Goal: Check status: Check status

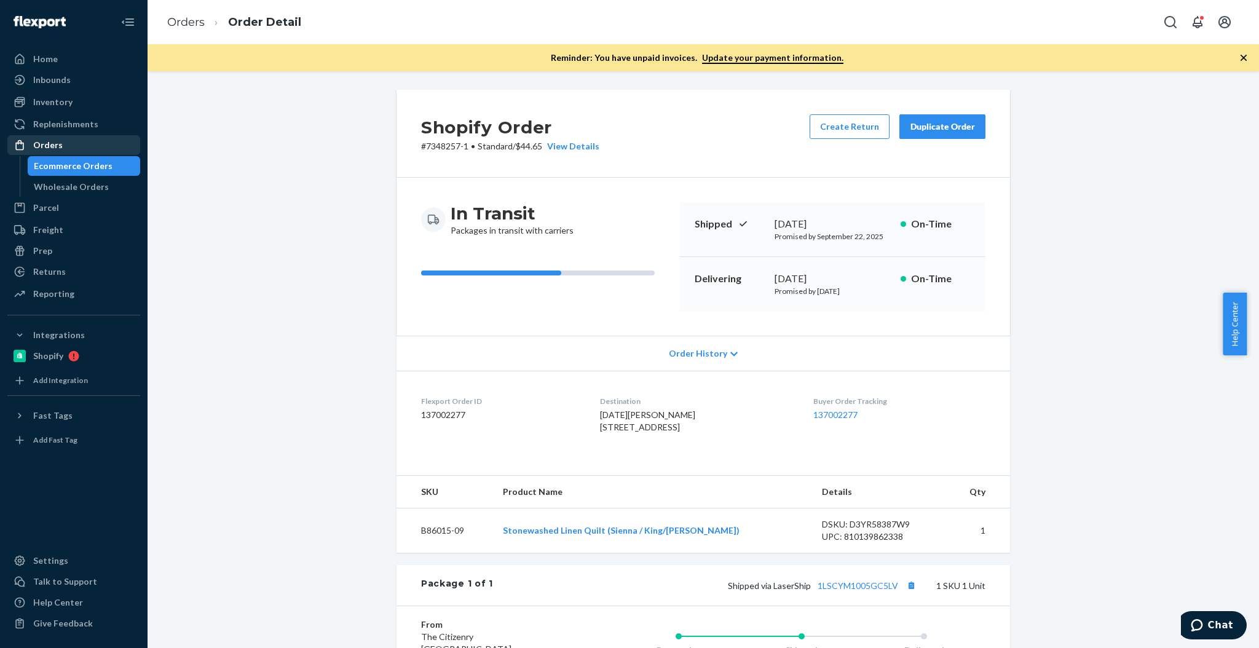
click at [84, 142] on div "Orders" at bounding box center [74, 144] width 130 height 17
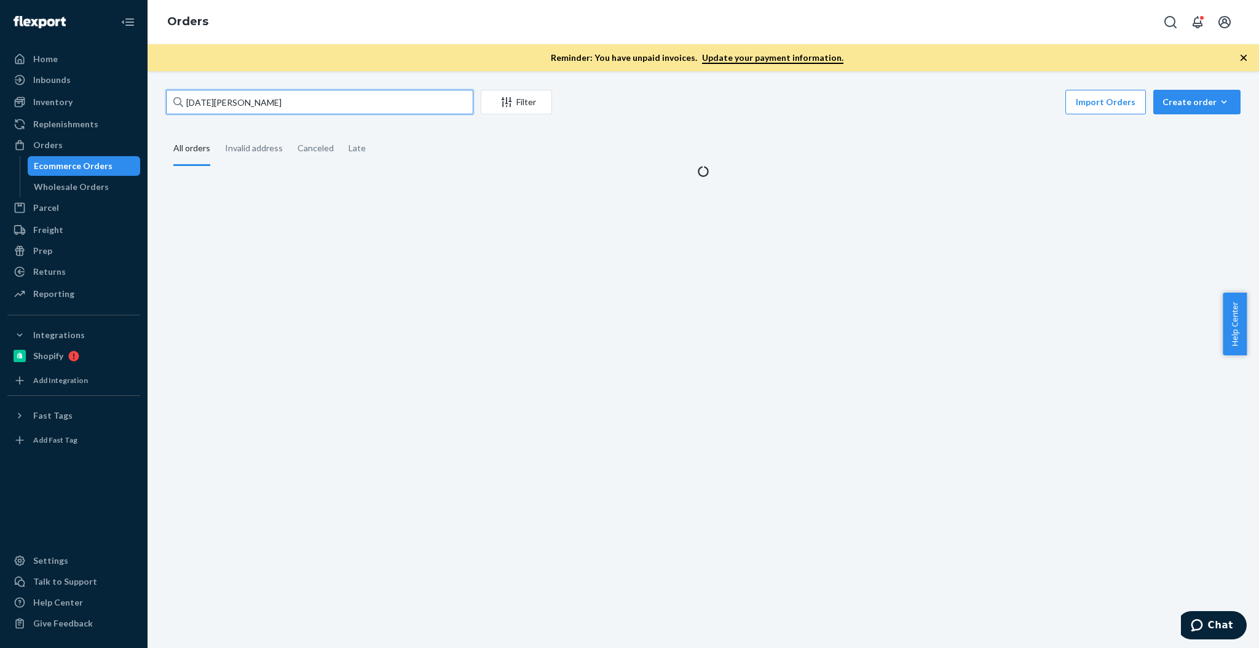
click at [329, 96] on input "[DATE][PERSON_NAME]" at bounding box center [319, 102] width 307 height 25
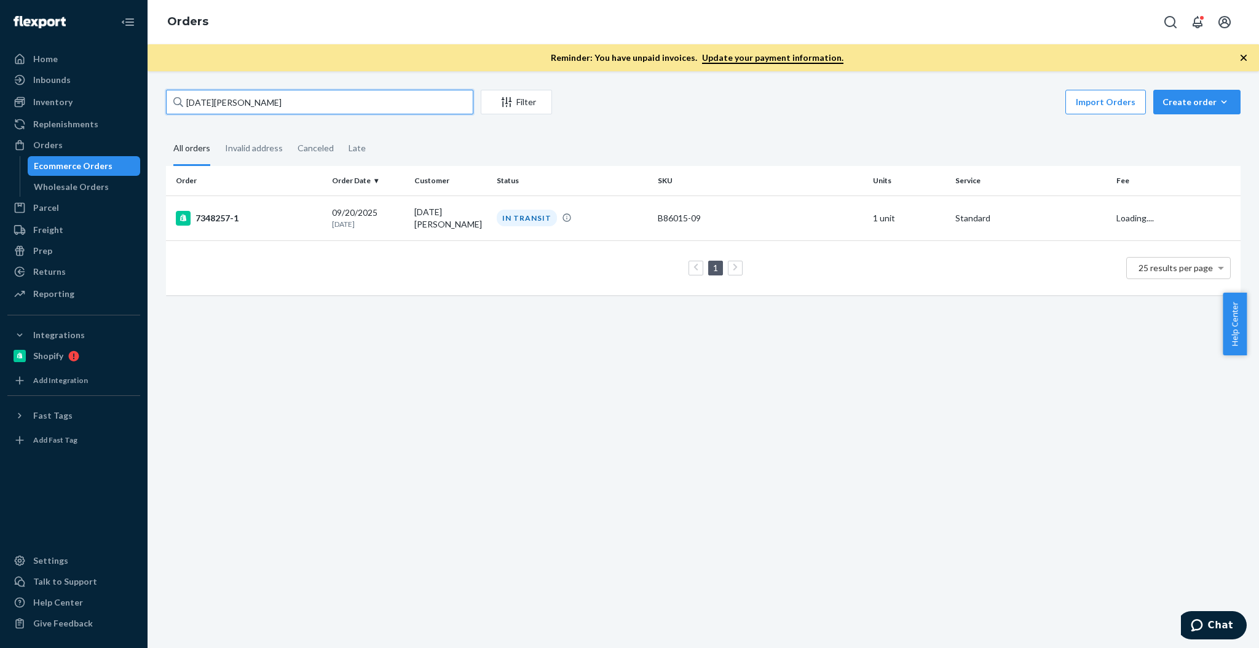
paste input "[DATE]"
paste input "text"
type input "[DATE][PERSON_NAME]"
click at [208, 216] on div "7348257-1" at bounding box center [249, 218] width 146 height 15
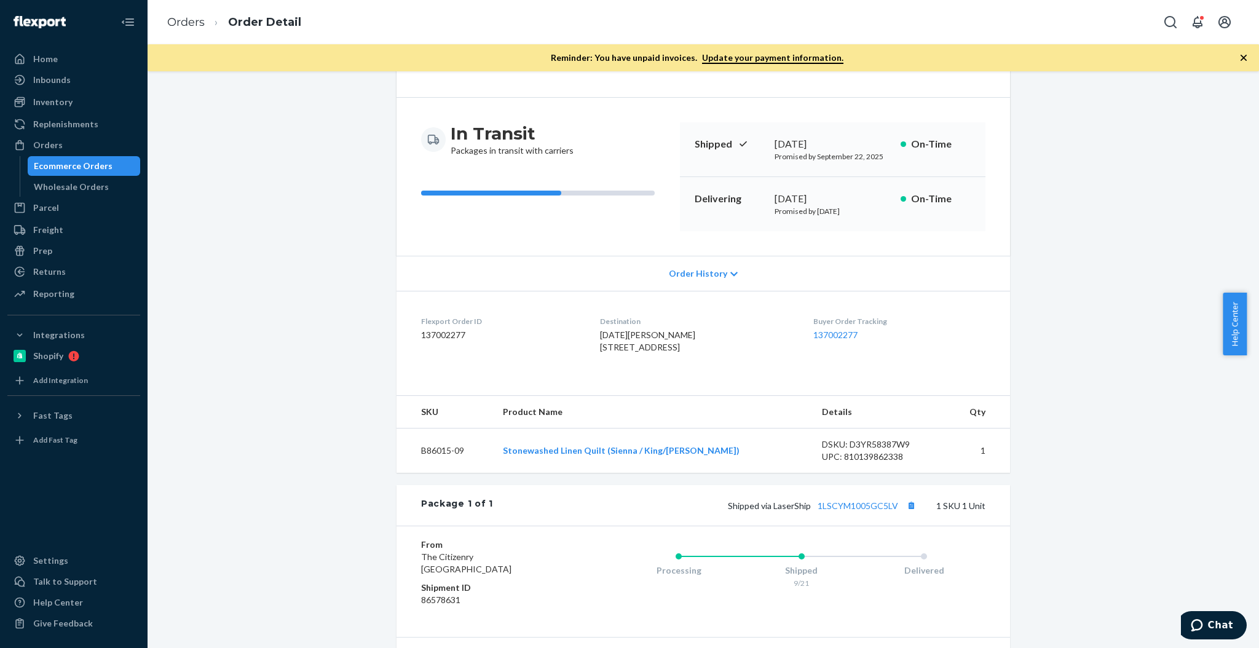
scroll to position [82, 0]
click at [840, 509] on link "1LSCYM1005GC5LV" at bounding box center [858, 504] width 81 height 10
click at [199, 21] on link "Orders" at bounding box center [185, 22] width 37 height 14
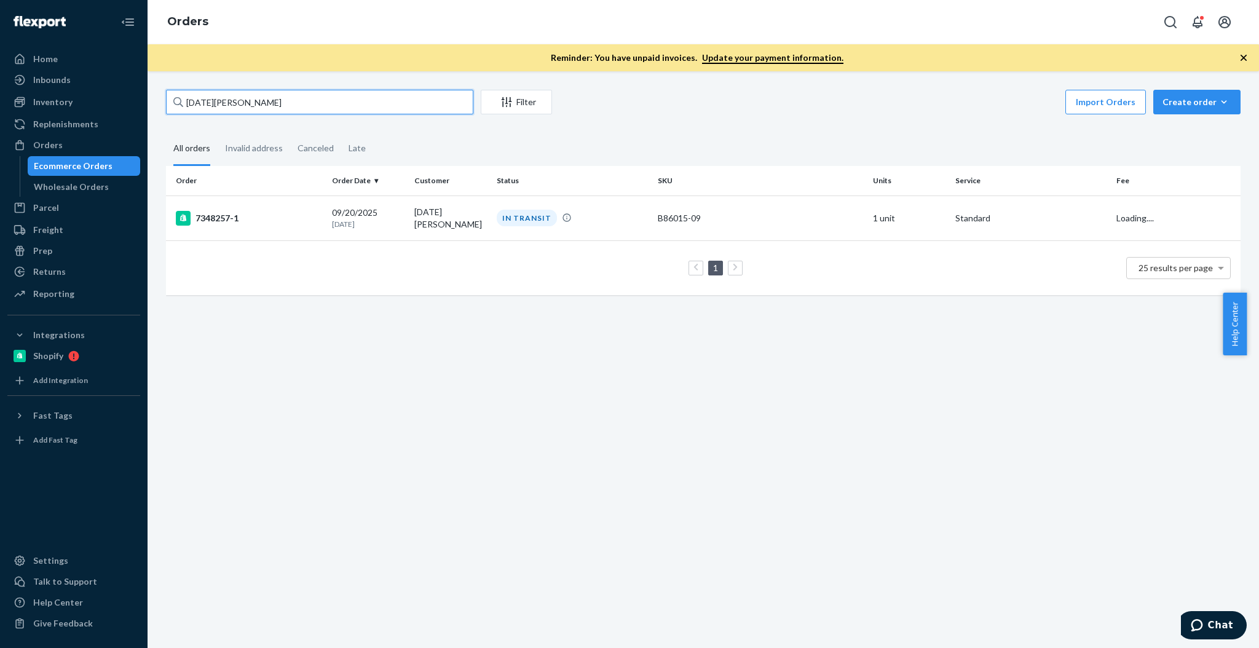
click at [309, 97] on input "[DATE][PERSON_NAME]" at bounding box center [319, 102] width 307 height 25
paste input "[PERSON_NAME]"
type input "[PERSON_NAME]"
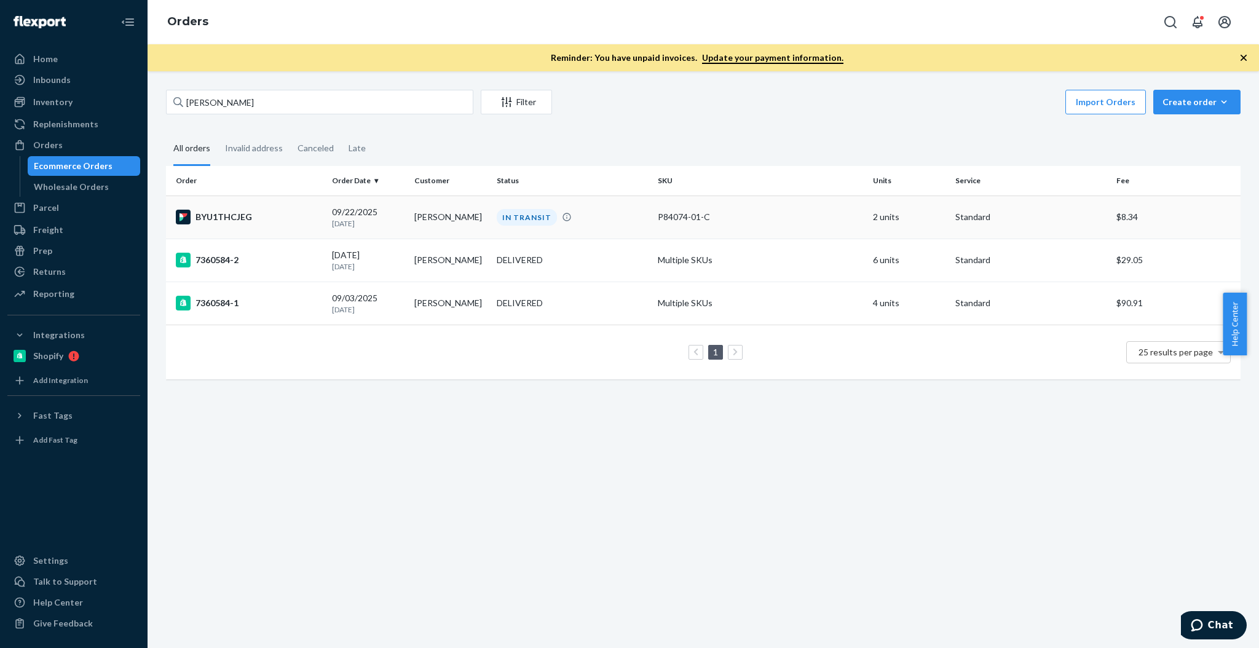
click at [242, 210] on div "BYU1THCJEG" at bounding box center [249, 217] width 146 height 15
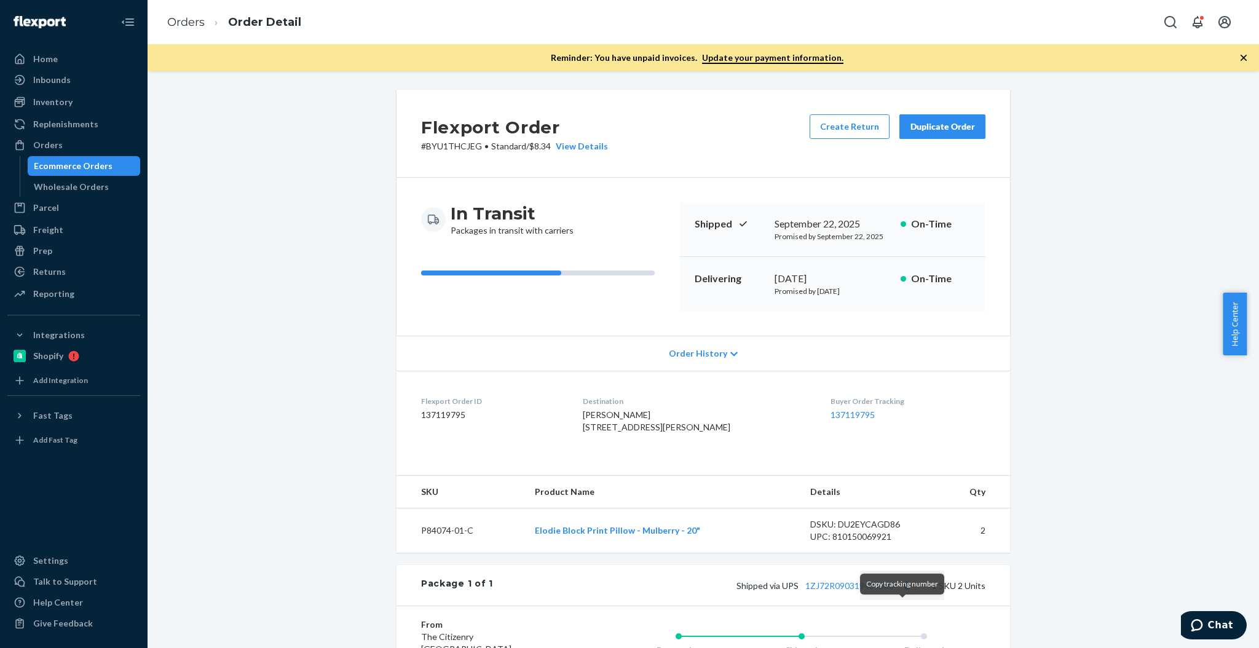
click at [902, 593] on button "Copy tracking number" at bounding box center [907, 585] width 16 height 16
click at [195, 19] on link "Orders" at bounding box center [185, 22] width 37 height 14
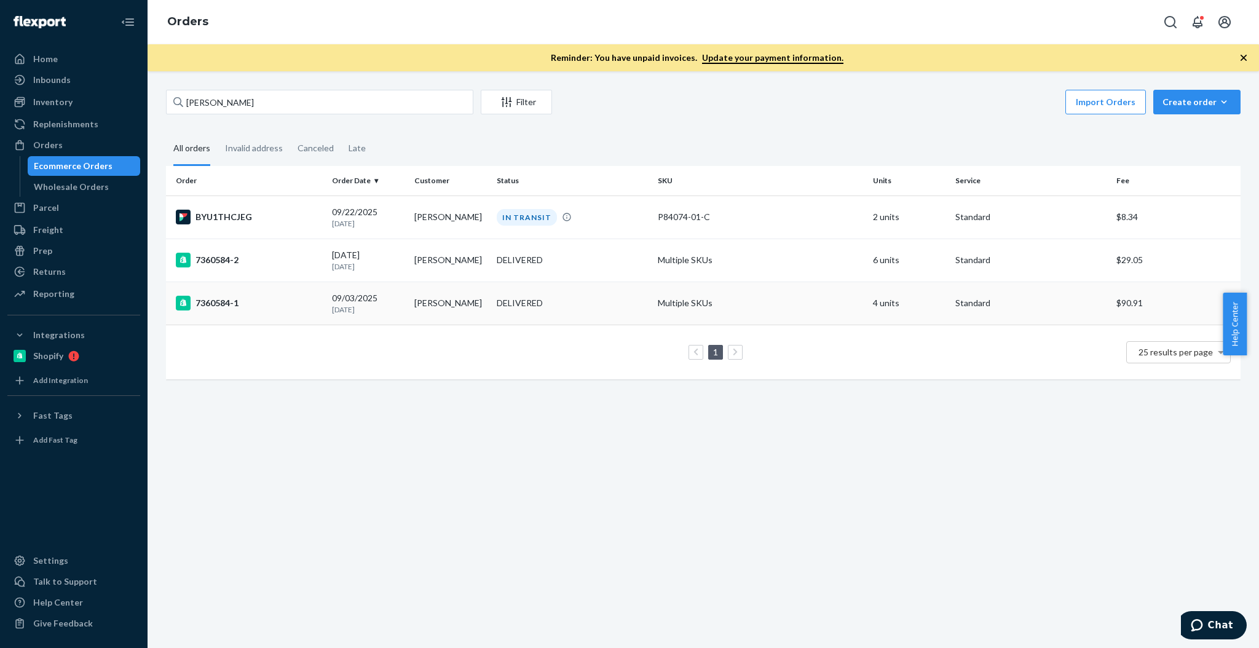
click at [226, 311] on td "7360584-1" at bounding box center [246, 303] width 161 height 43
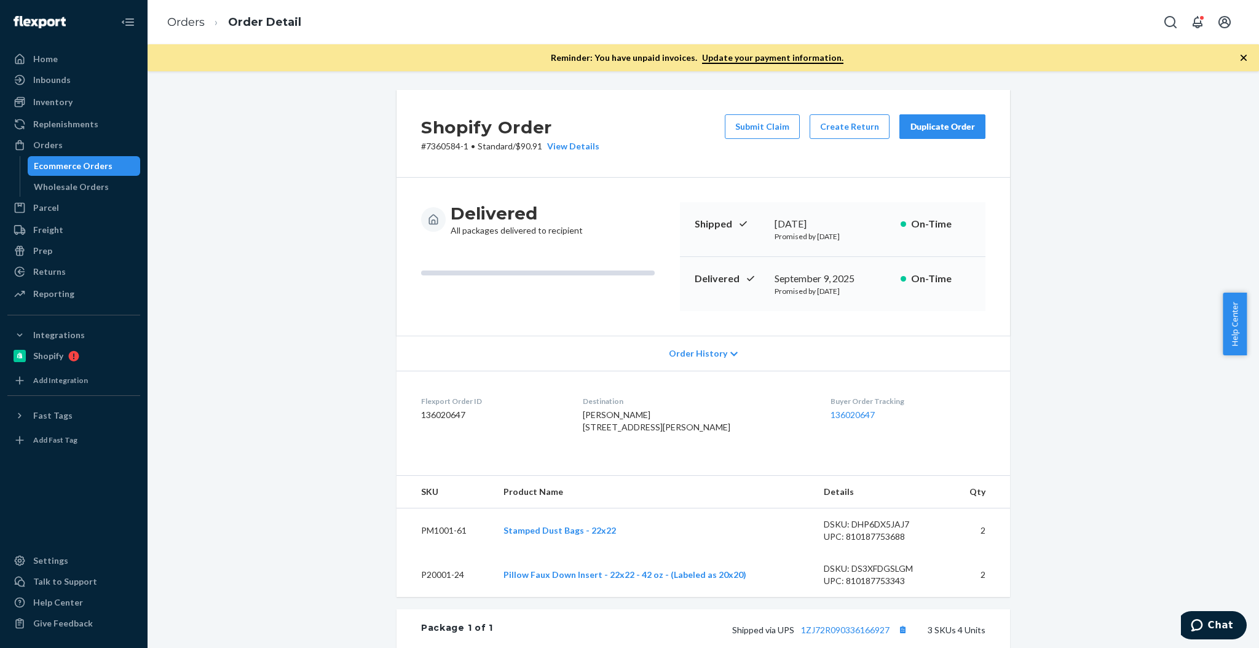
click at [1047, 270] on div "Shopify Order # 7360584-1 • Standard / $90.91 View Details Submit Claim Create …" at bounding box center [703, 532] width 1093 height 885
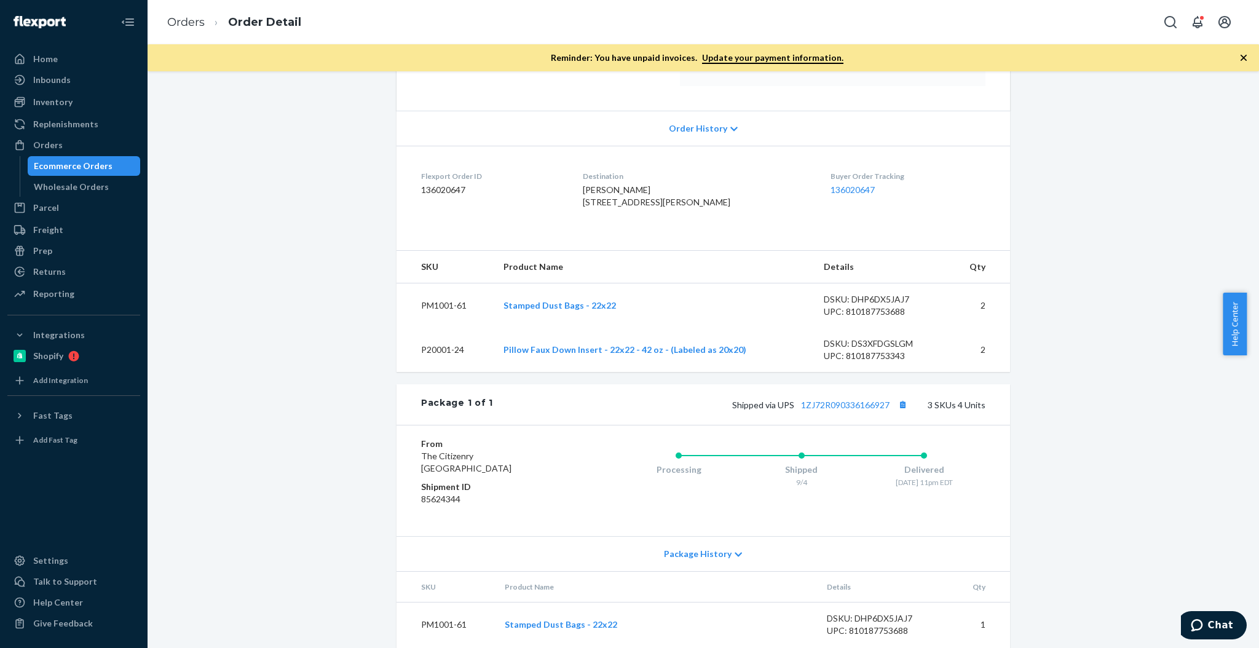
scroll to position [131, 0]
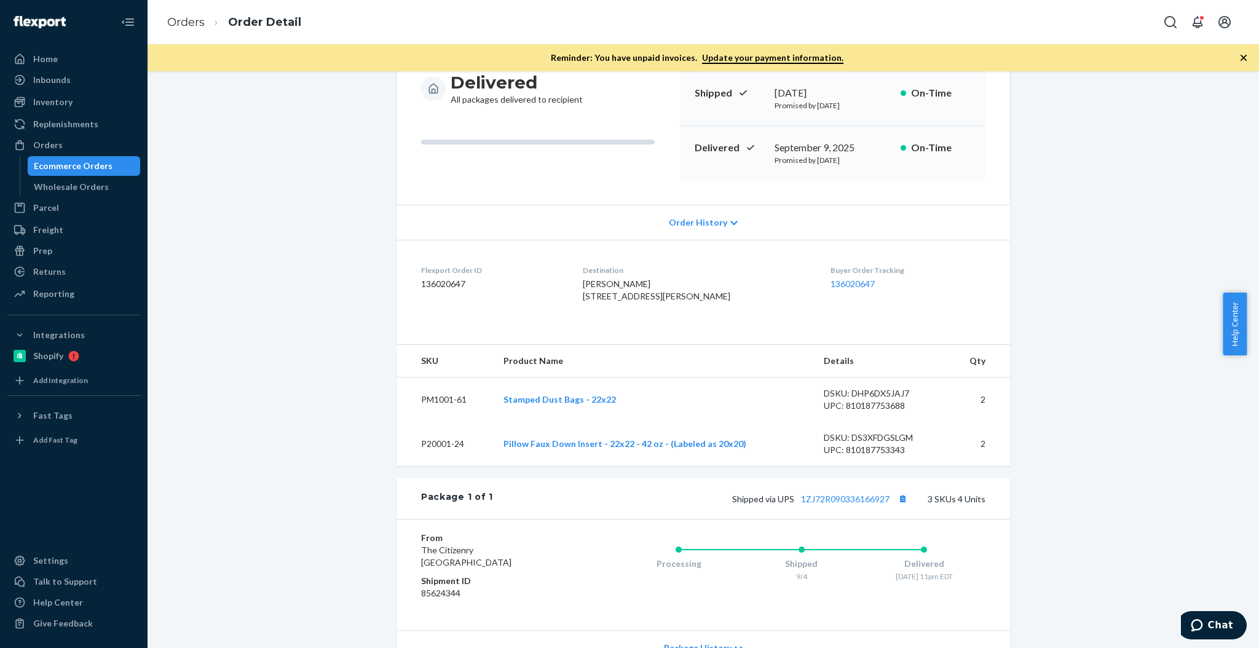
click at [428, 283] on dd "136020647" at bounding box center [492, 284] width 142 height 12
copy dd "136020647"
click at [189, 25] on link "Orders" at bounding box center [185, 22] width 37 height 14
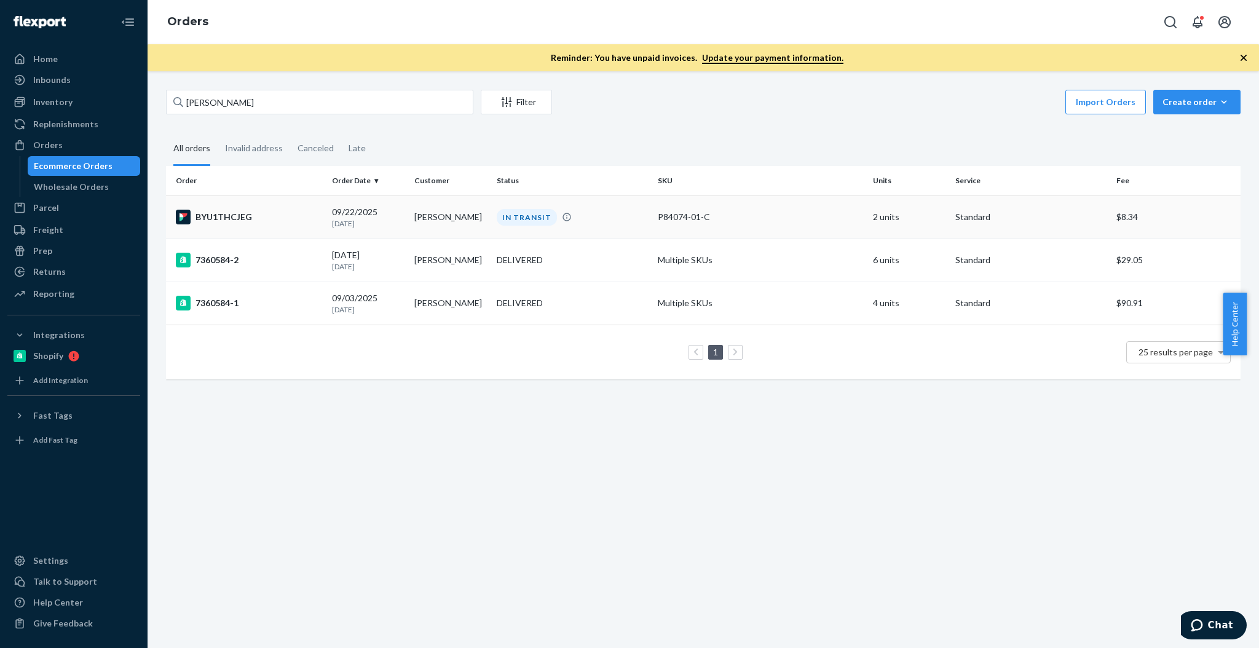
click at [270, 216] on div "BYU1THCJEG" at bounding box center [249, 217] width 146 height 15
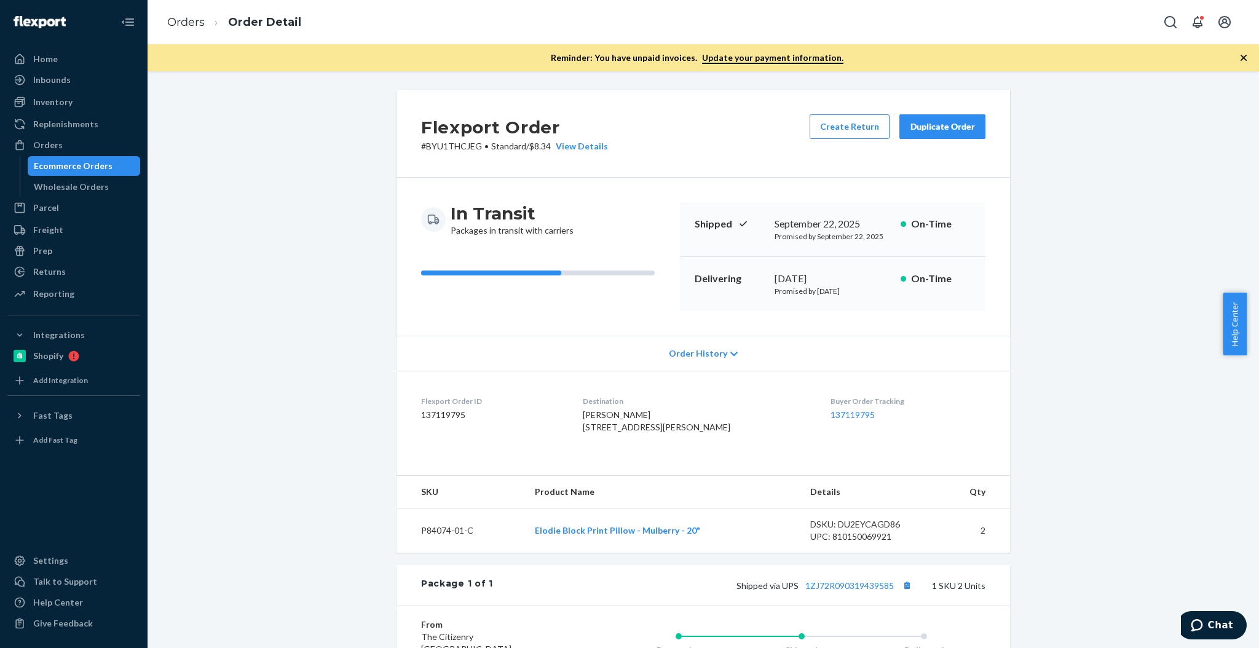
click at [440, 416] on dd "137119795" at bounding box center [492, 415] width 142 height 12
click at [441, 414] on dd "137119795" at bounding box center [492, 415] width 142 height 12
copy dd "137119795"
drag, startPoint x: 74, startPoint y: 95, endPoint x: 97, endPoint y: 101, distance: 23.4
click at [74, 95] on div "Inventory" at bounding box center [74, 101] width 130 height 17
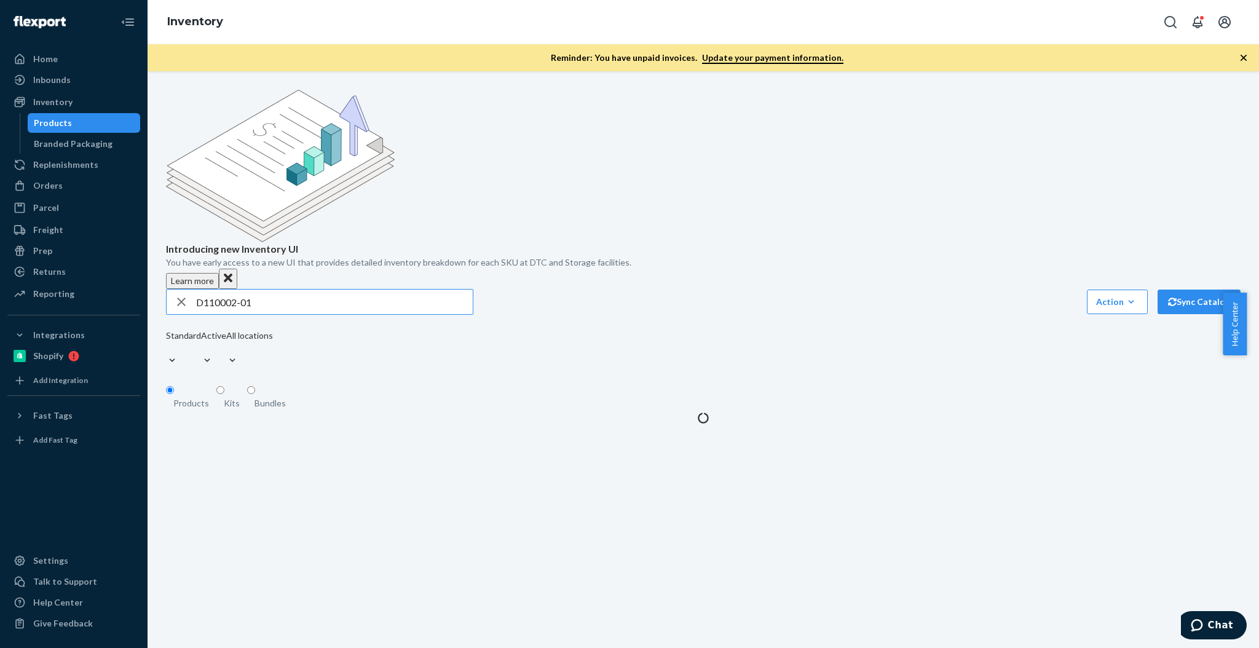
type input "D110002-01"
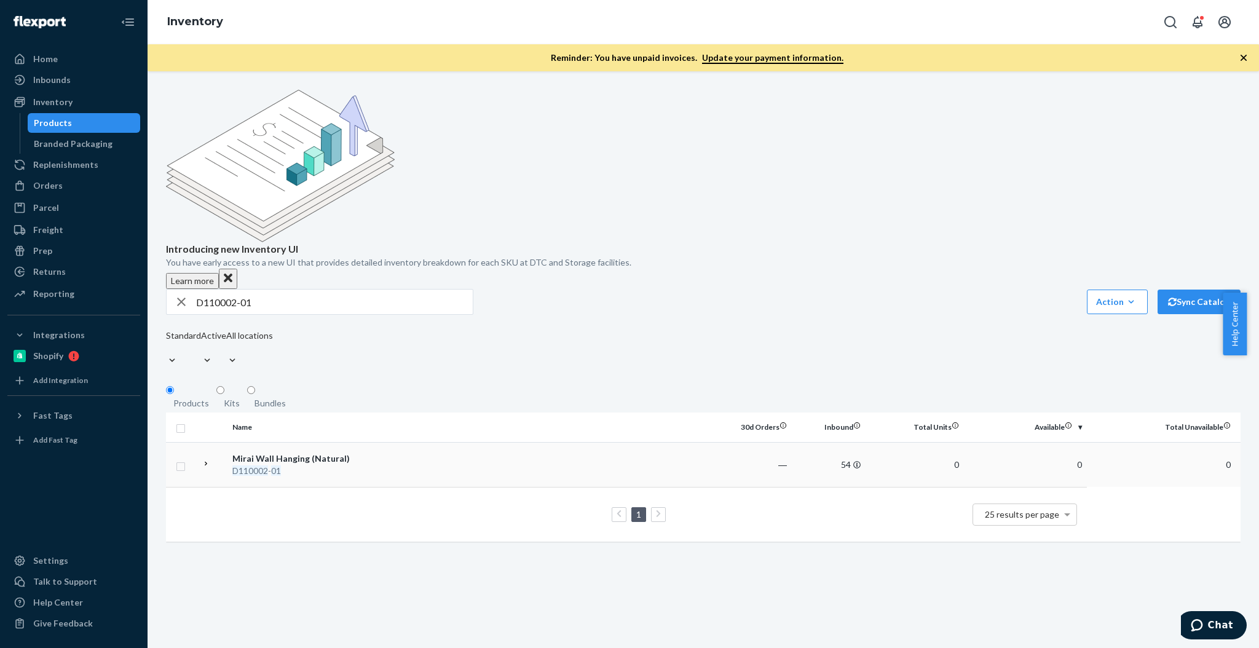
click at [308, 452] on div "Mirai Wall Hanging (Natural)" at bounding box center [296, 458] width 128 height 12
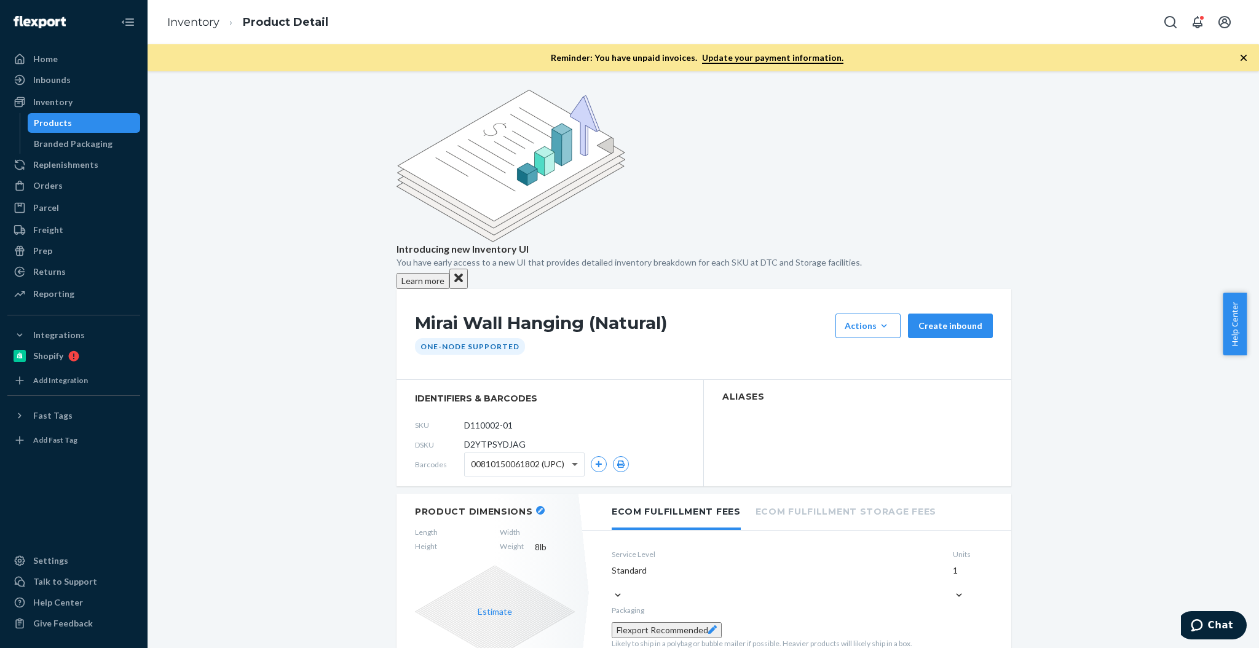
scroll to position [328, 0]
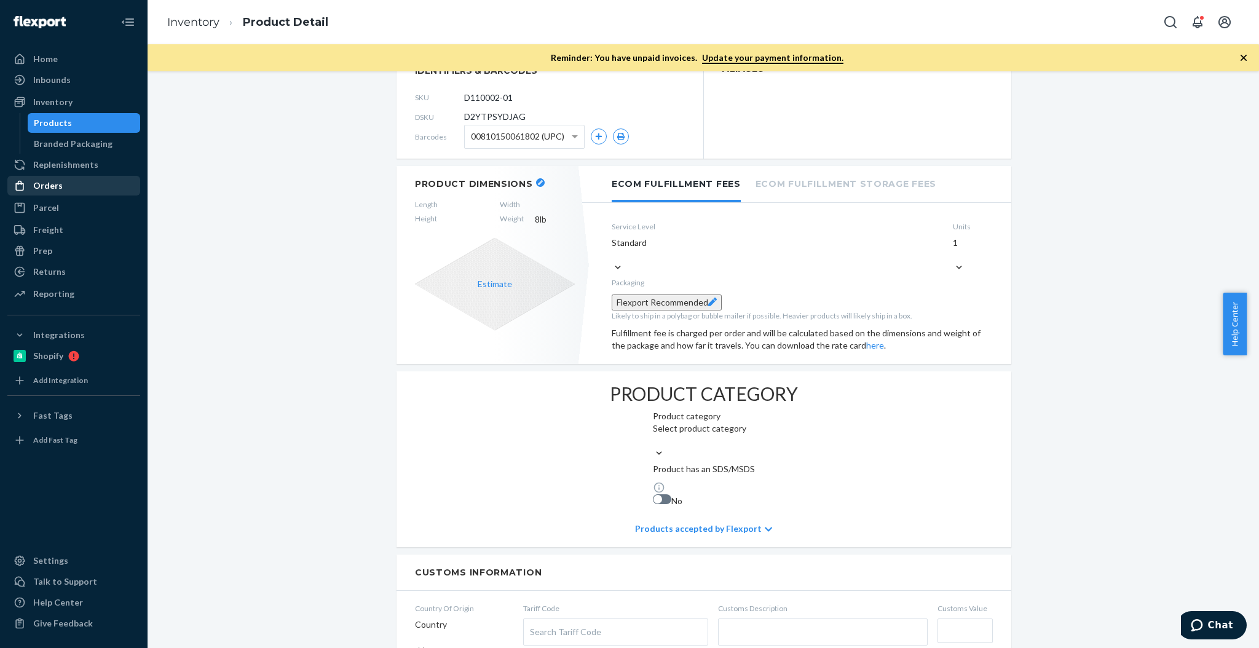
click at [57, 181] on div "Orders" at bounding box center [48, 186] width 30 height 12
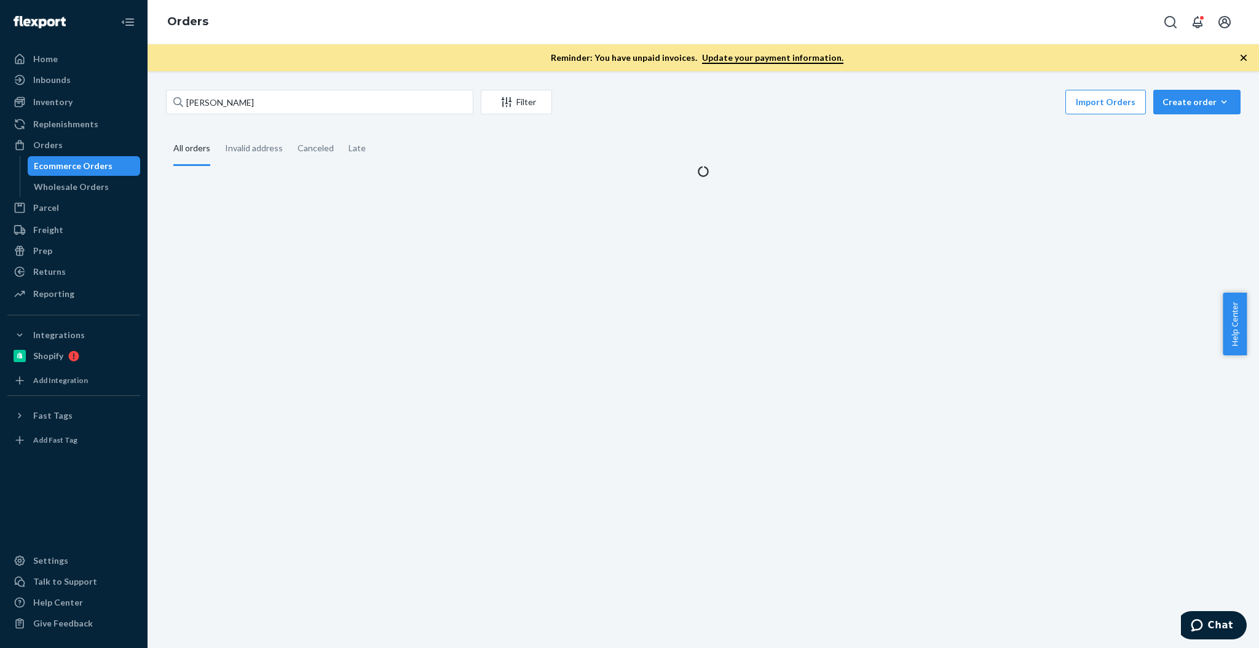
click at [301, 114] on div "[PERSON_NAME] Filter Import Orders Create order Ecommerce order Removal order" at bounding box center [703, 104] width 1075 height 28
drag, startPoint x: 301, startPoint y: 114, endPoint x: 310, endPoint y: 105, distance: 13.5
click at [305, 111] on div "[PERSON_NAME] Filter Import Orders Create order Ecommerce order Removal order" at bounding box center [703, 104] width 1075 height 28
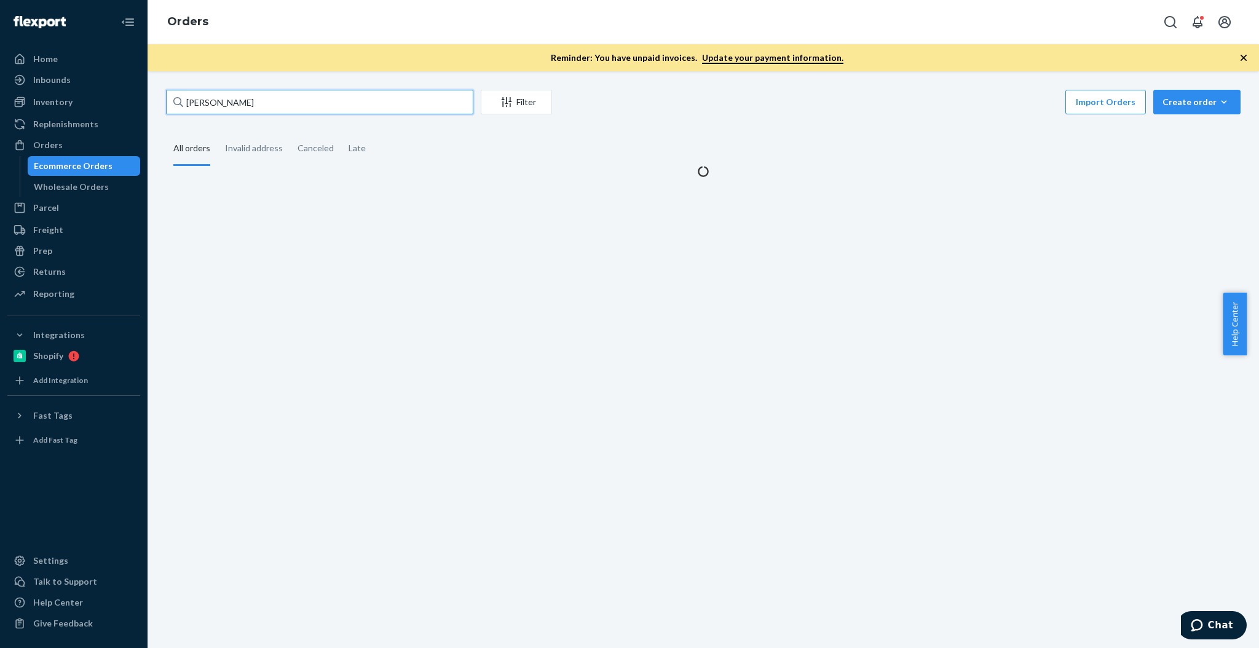
click at [310, 104] on input "[PERSON_NAME]" at bounding box center [319, 102] width 307 height 25
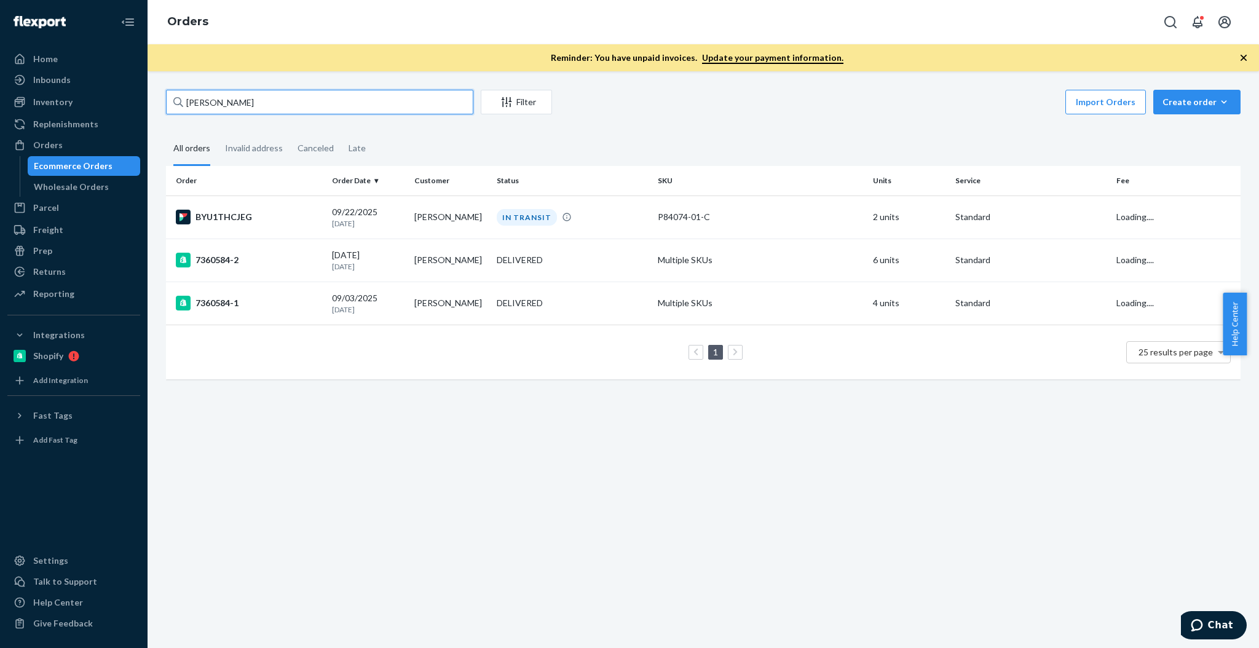
click at [310, 104] on input "[PERSON_NAME]" at bounding box center [319, 102] width 307 height 25
paste input "[PERSON_NAME] [PERSON_NAME]"
type input "[PERSON_NAME] [PERSON_NAME]"
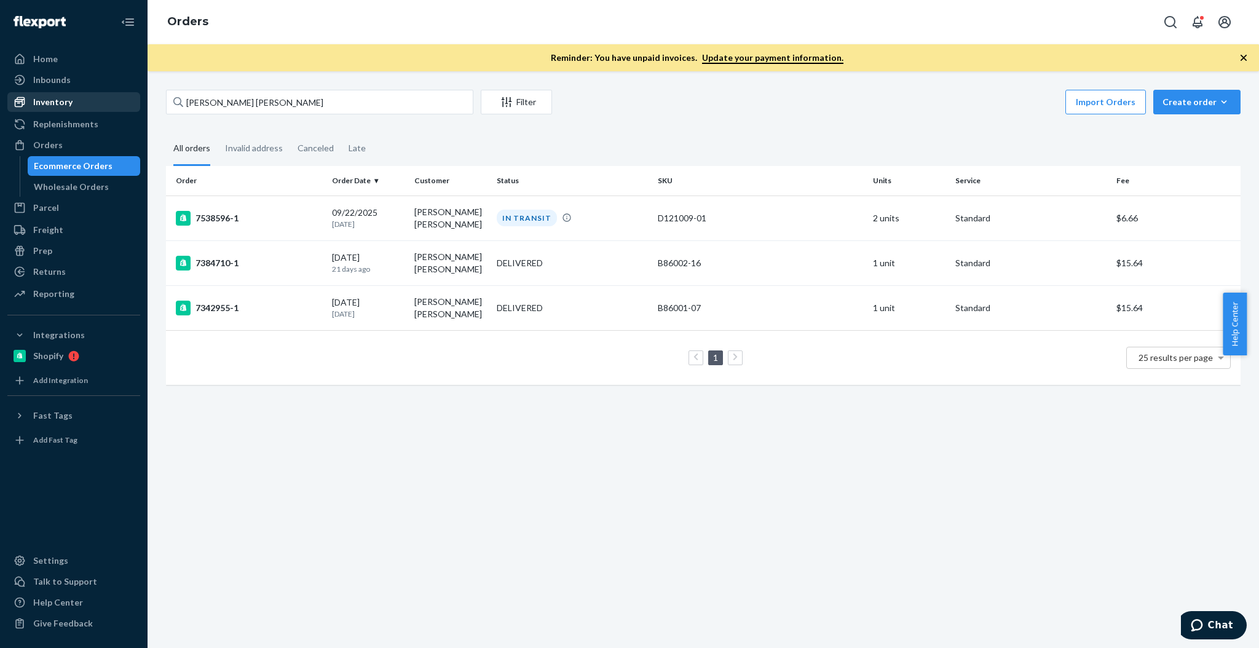
click at [97, 106] on div "Inventory" at bounding box center [74, 101] width 130 height 17
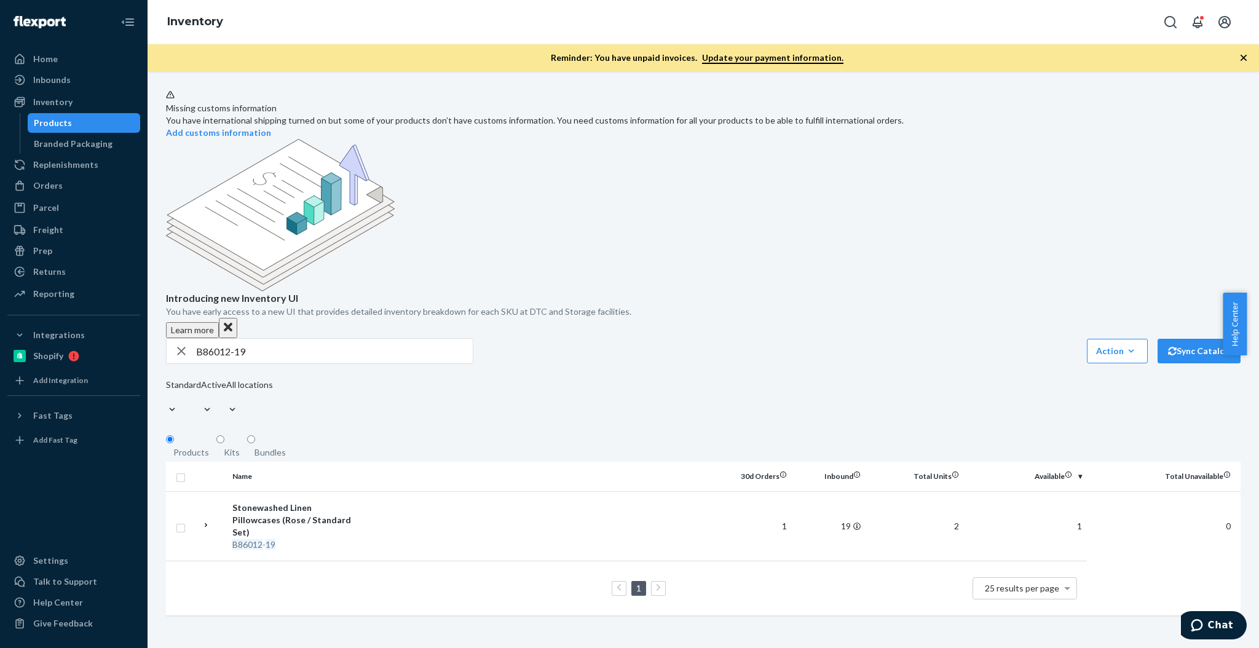
click at [296, 339] on input "B86012-19" at bounding box center [334, 351] width 277 height 25
type input "B86012-19"
click at [840, 491] on td "19" at bounding box center [829, 525] width 74 height 69
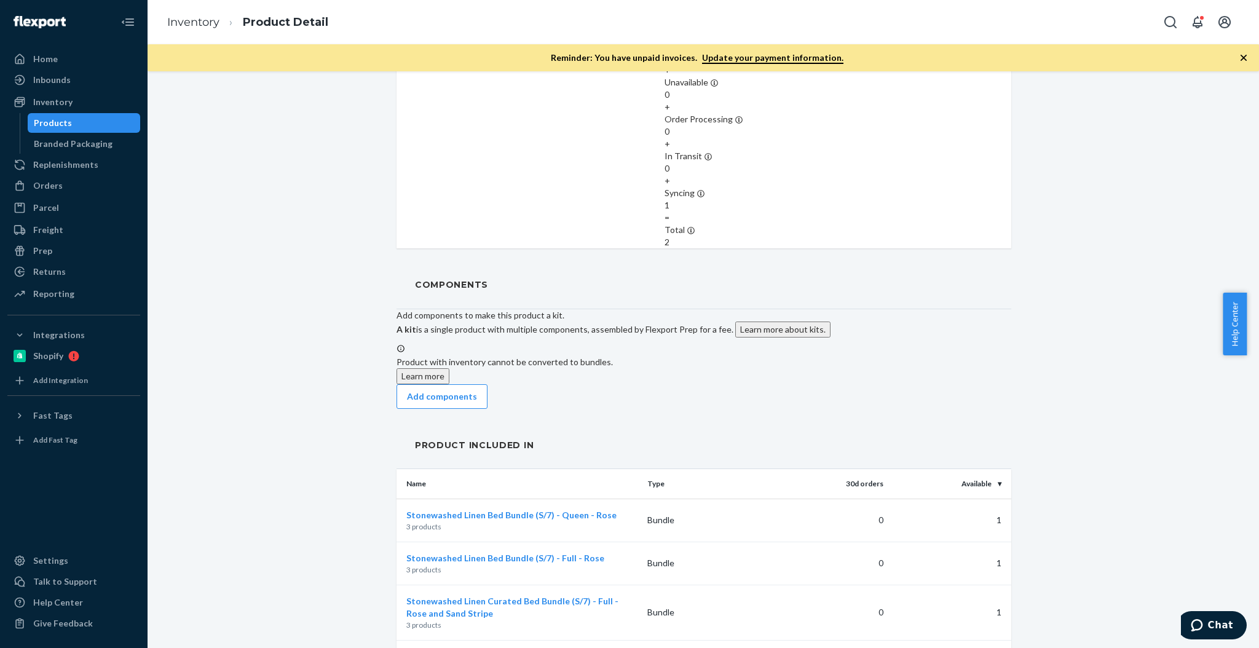
scroll to position [1387, 0]
click at [71, 186] on div "Orders" at bounding box center [74, 185] width 130 height 17
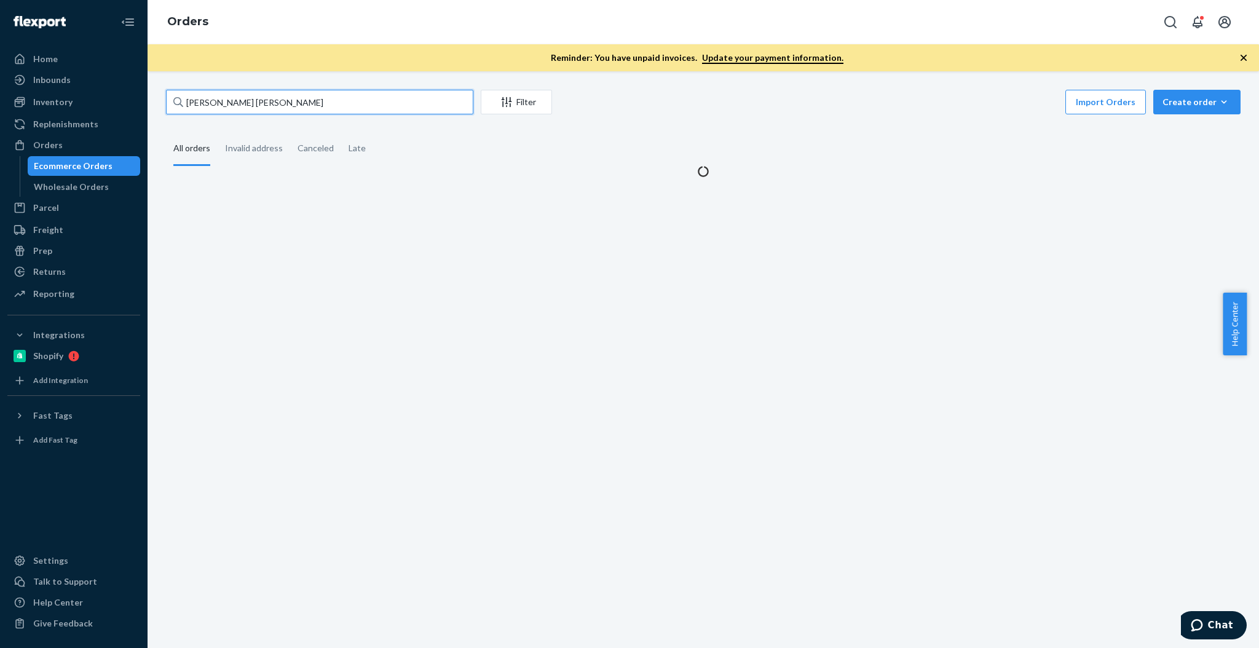
click at [283, 106] on input "[PERSON_NAME] [PERSON_NAME]" at bounding box center [319, 102] width 307 height 25
paste input "[STREET_ADDRESS]"
type input "[STREET_ADDRESS]"
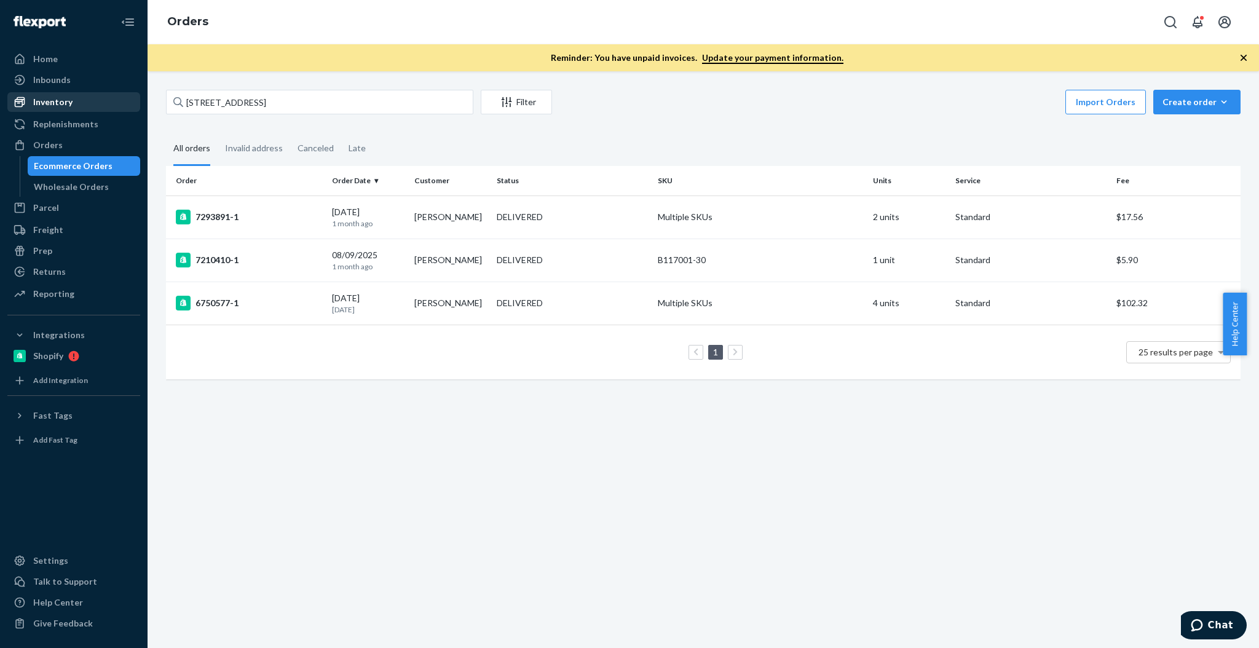
click at [83, 109] on div "Inventory" at bounding box center [74, 101] width 130 height 17
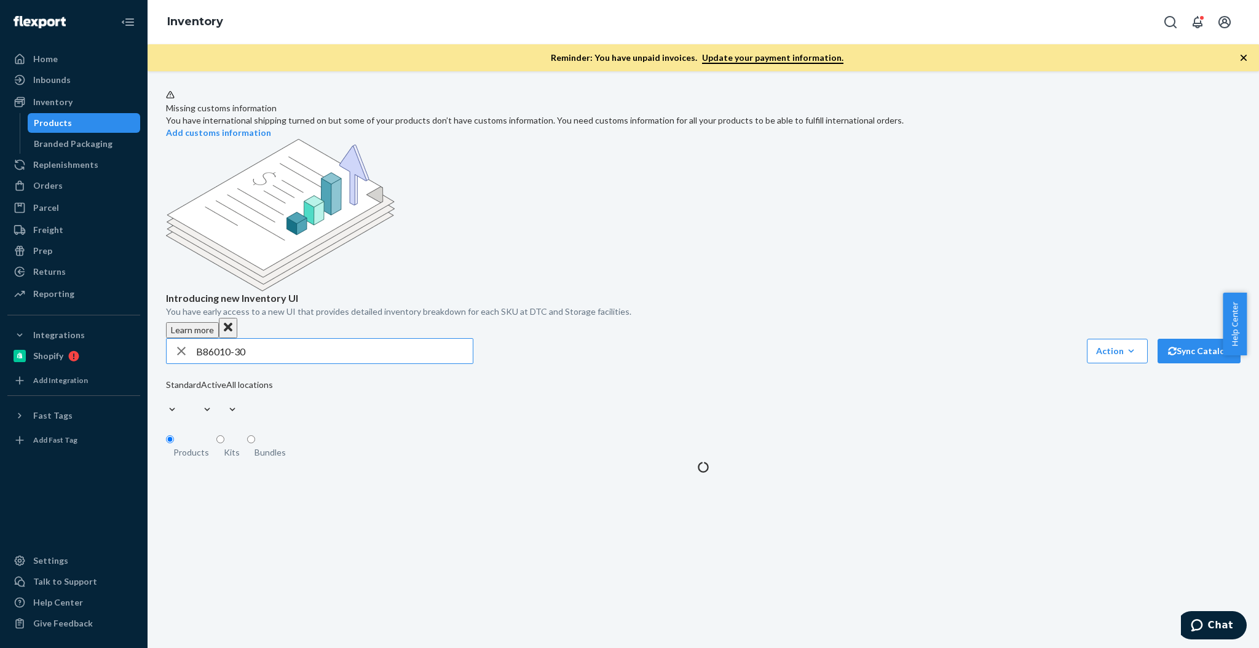
type input "B86010-30"
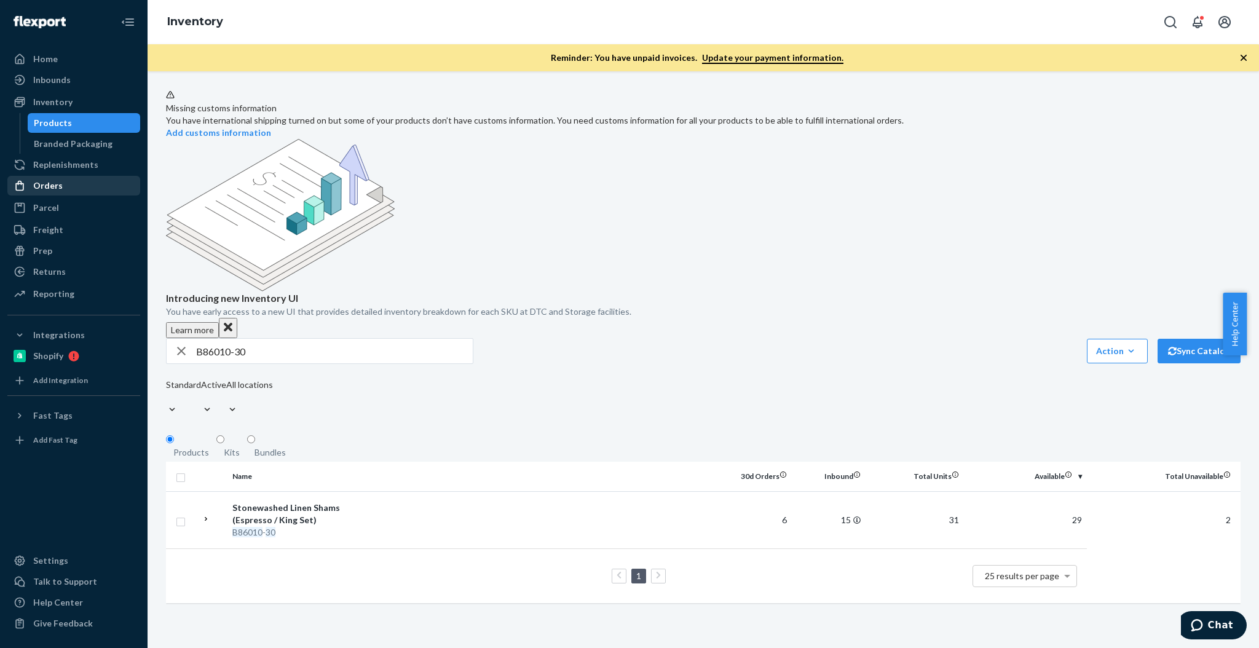
click at [65, 178] on div "Orders" at bounding box center [74, 185] width 130 height 17
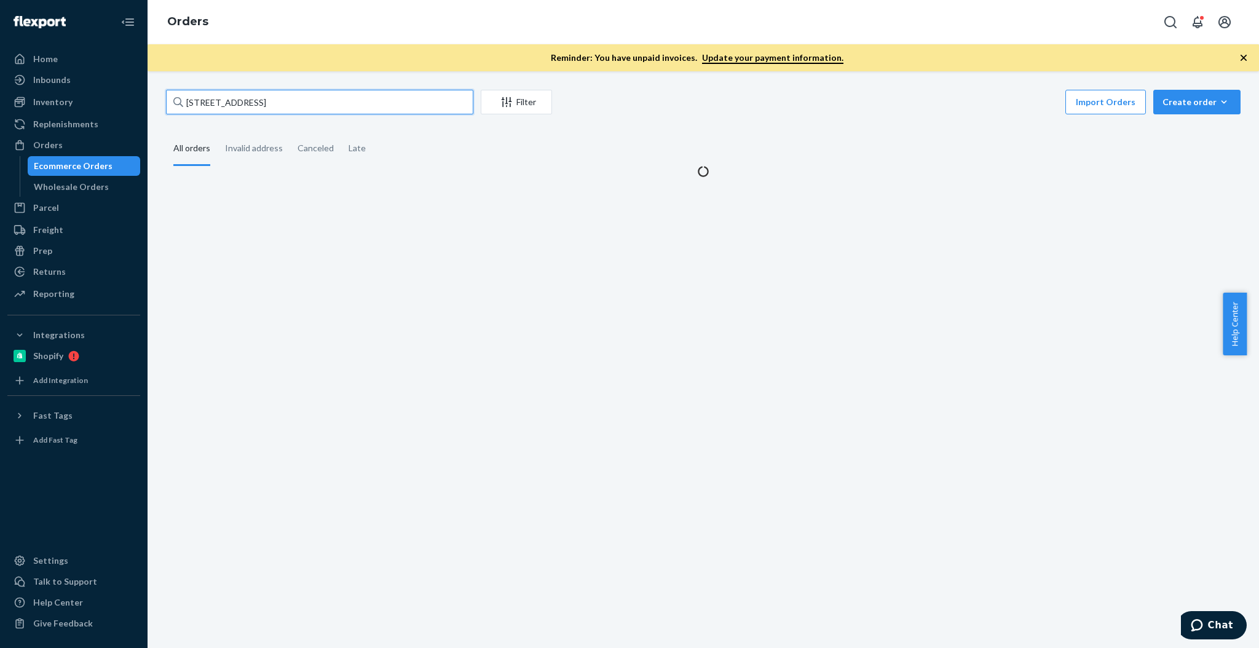
click at [269, 104] on input "[STREET_ADDRESS]" at bounding box center [319, 102] width 307 height 25
paste input "[STREET_ADDRESS]"
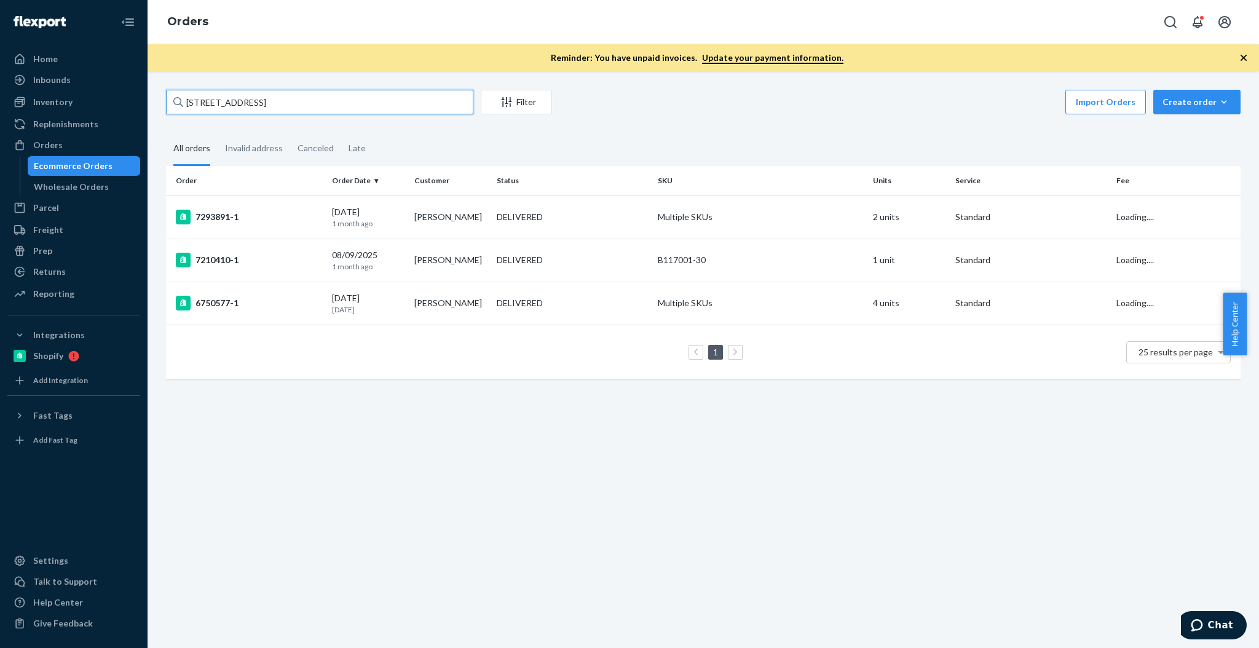
type input "[STREET_ADDRESS]"
click at [236, 213] on div "7508239-1" at bounding box center [249, 217] width 146 height 15
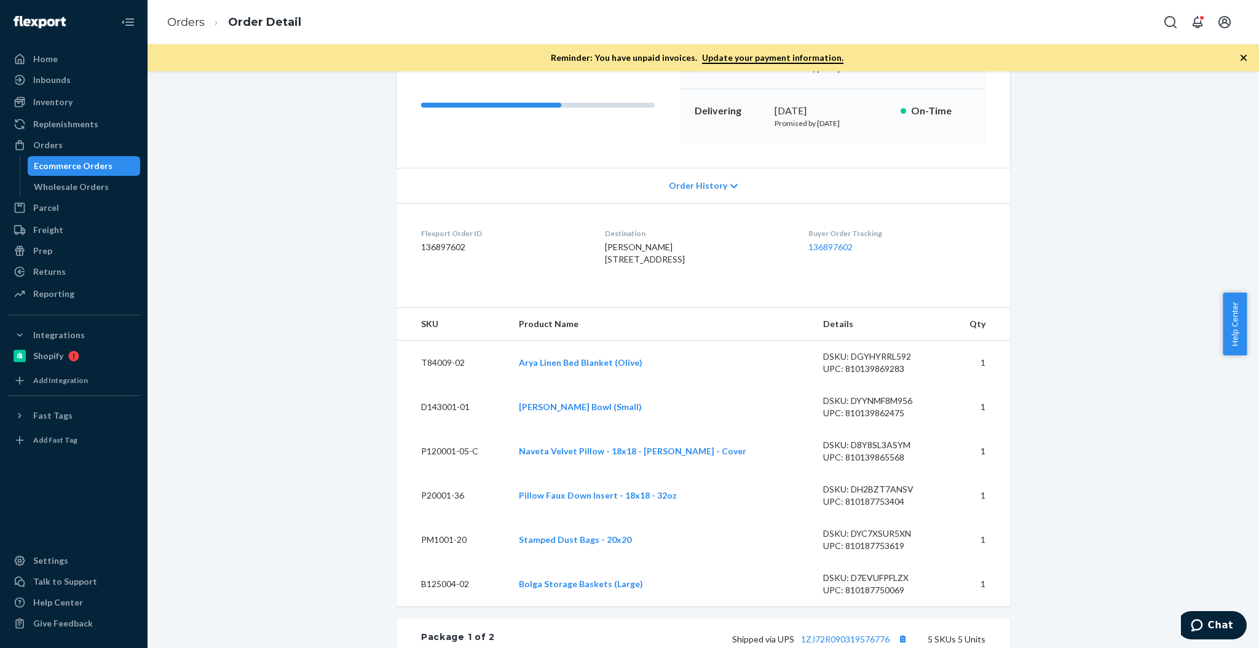
scroll to position [164, 0]
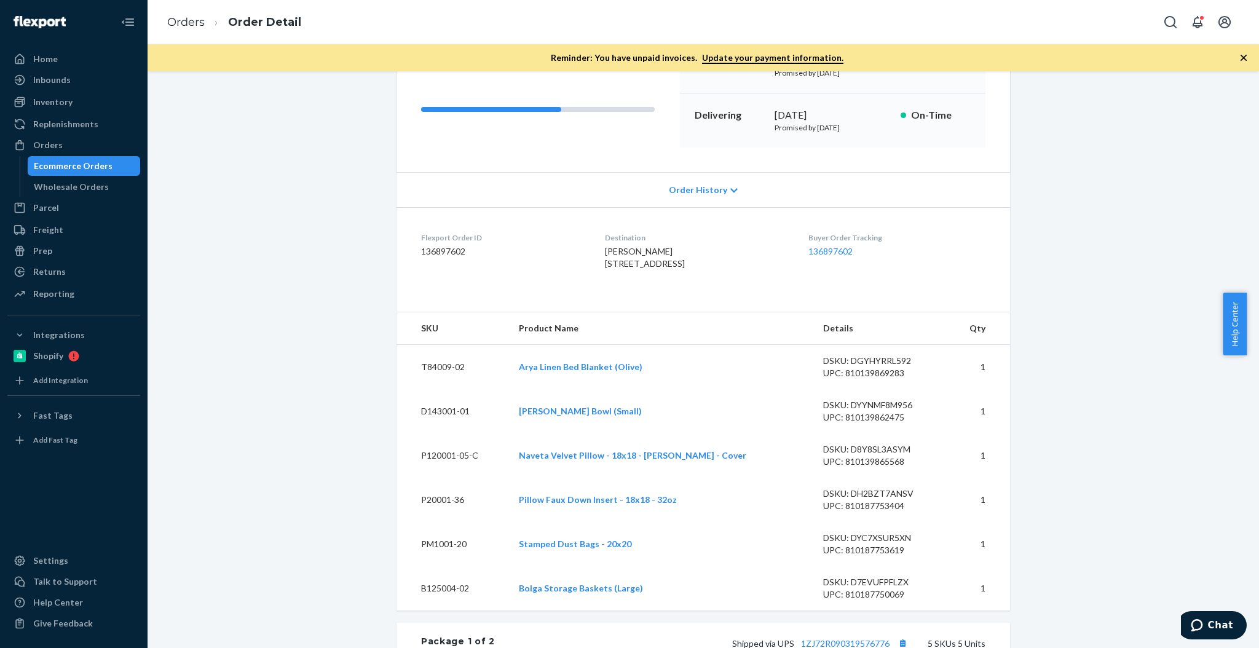
click at [907, 274] on div "Buyer Order Tracking 136897602" at bounding box center [896, 253] width 177 height 42
click at [195, 27] on link "Orders" at bounding box center [185, 22] width 37 height 14
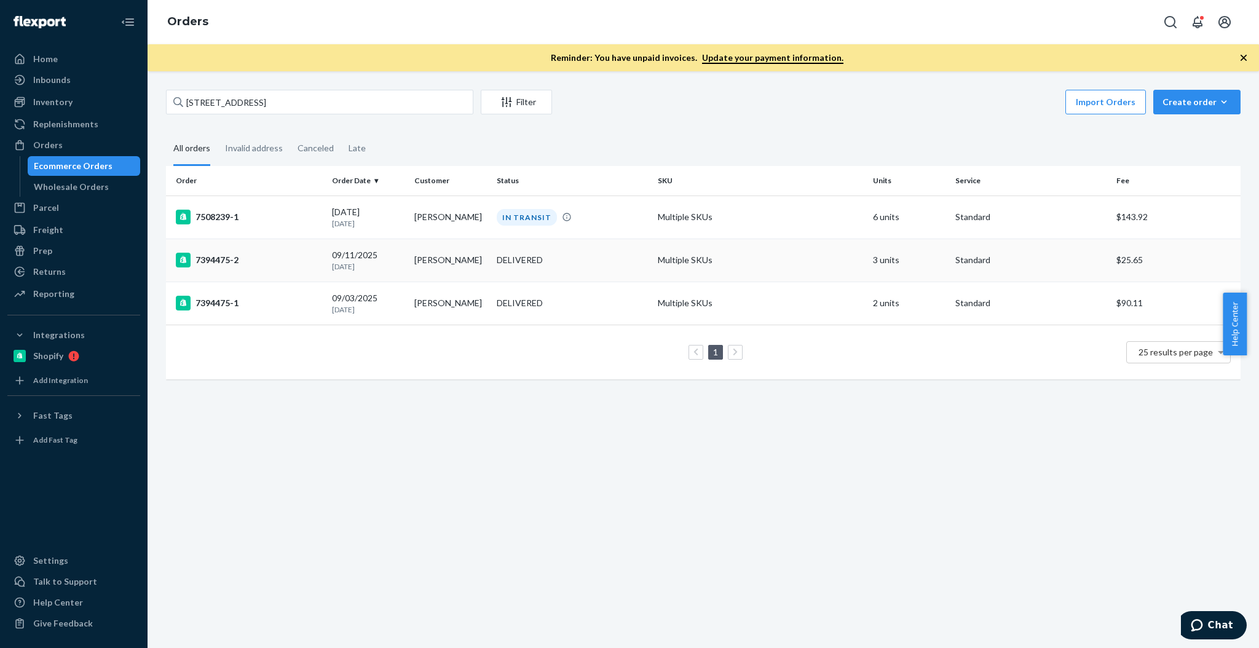
click at [287, 258] on div "7394475-2" at bounding box center [249, 260] width 146 height 15
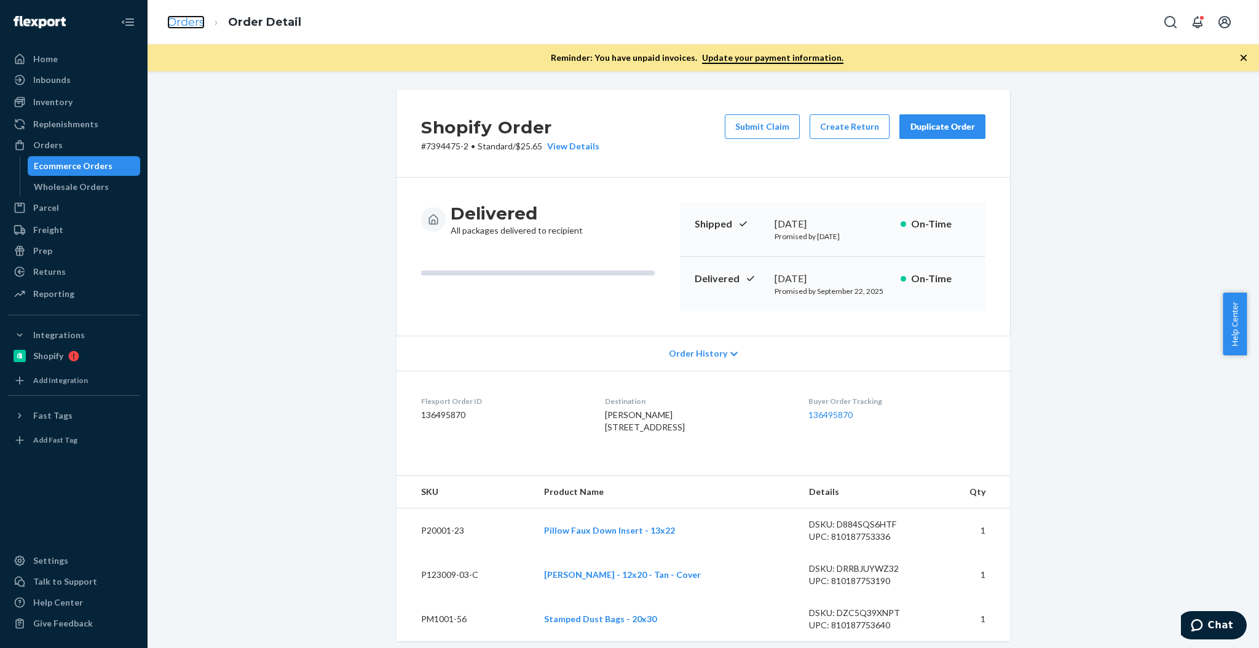
click at [192, 20] on link "Orders" at bounding box center [185, 22] width 37 height 14
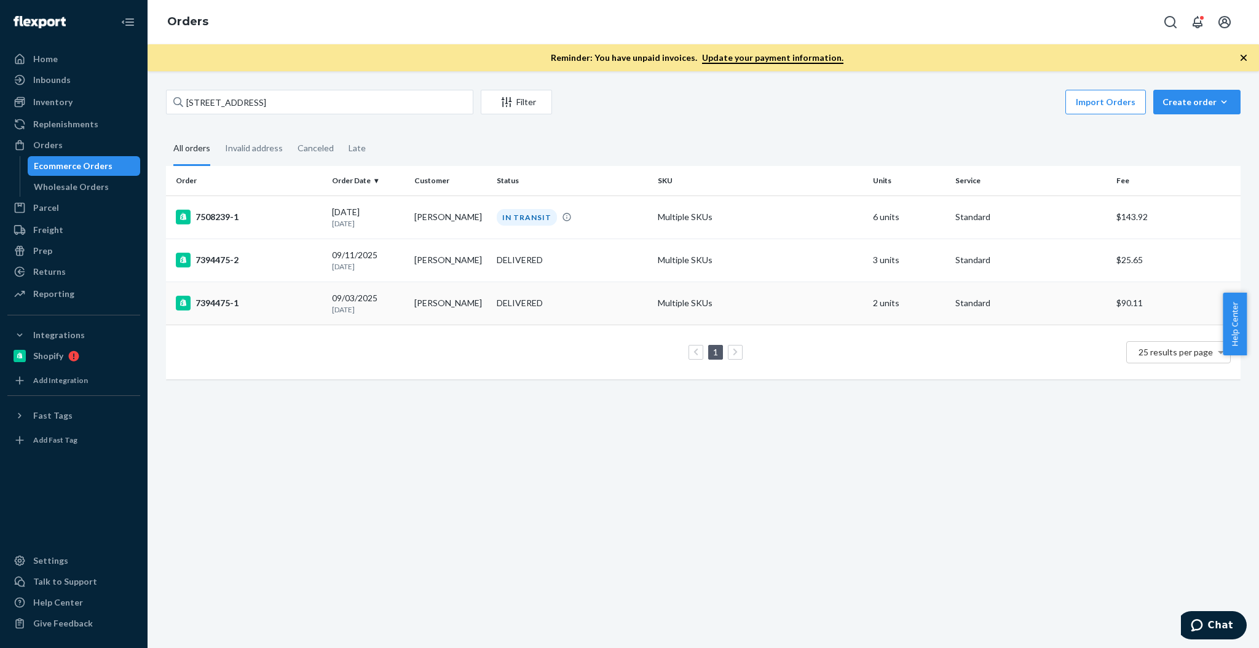
click at [266, 306] on div "7394475-1" at bounding box center [249, 303] width 146 height 15
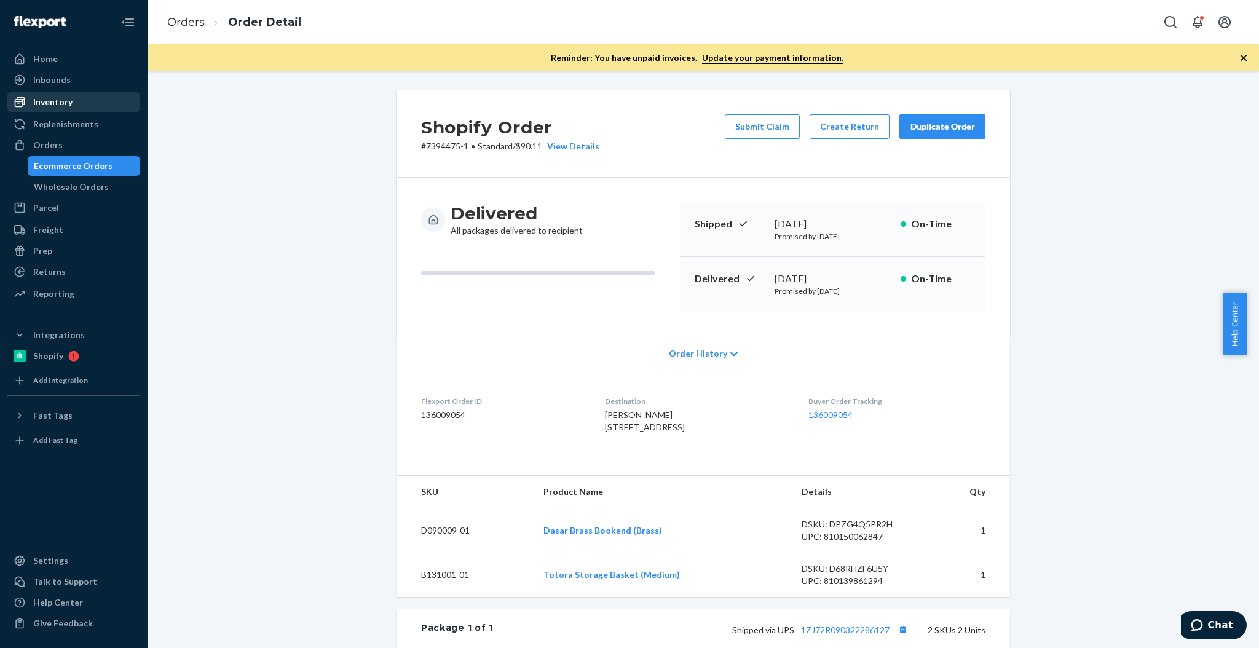
drag, startPoint x: 95, startPoint y: 97, endPoint x: 103, endPoint y: 97, distance: 8.0
click at [95, 97] on div "Inventory" at bounding box center [74, 101] width 130 height 17
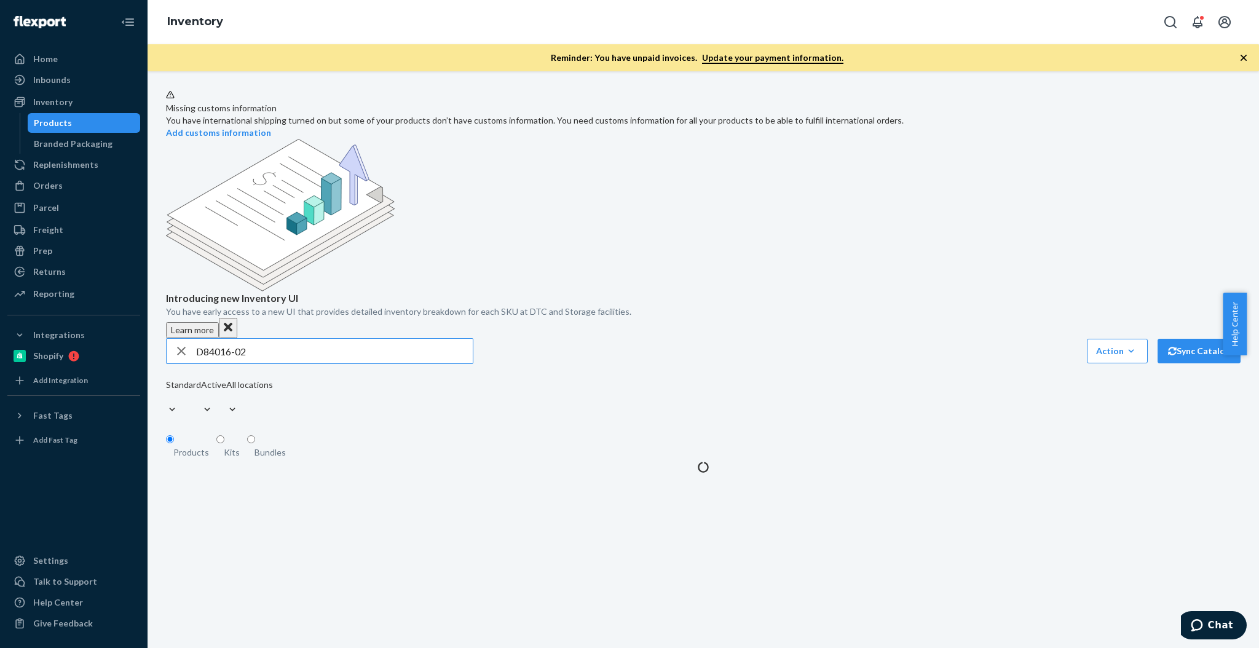
type input "D84016-02"
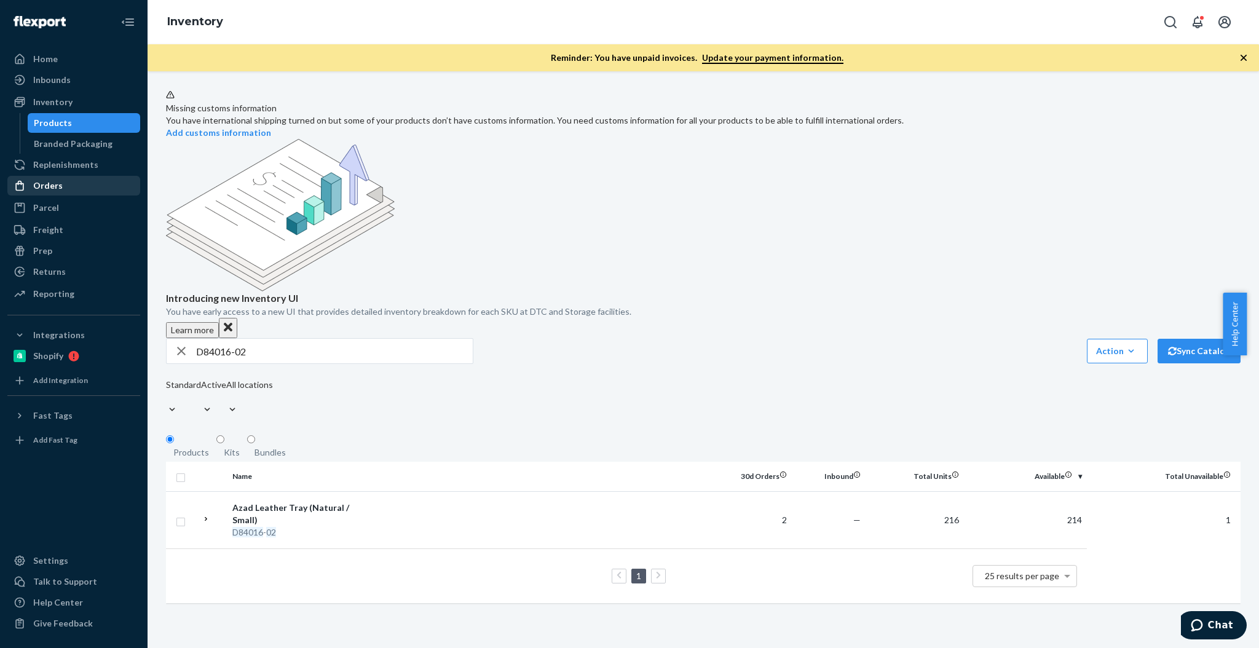
click at [67, 177] on div "Orders" at bounding box center [74, 185] width 130 height 17
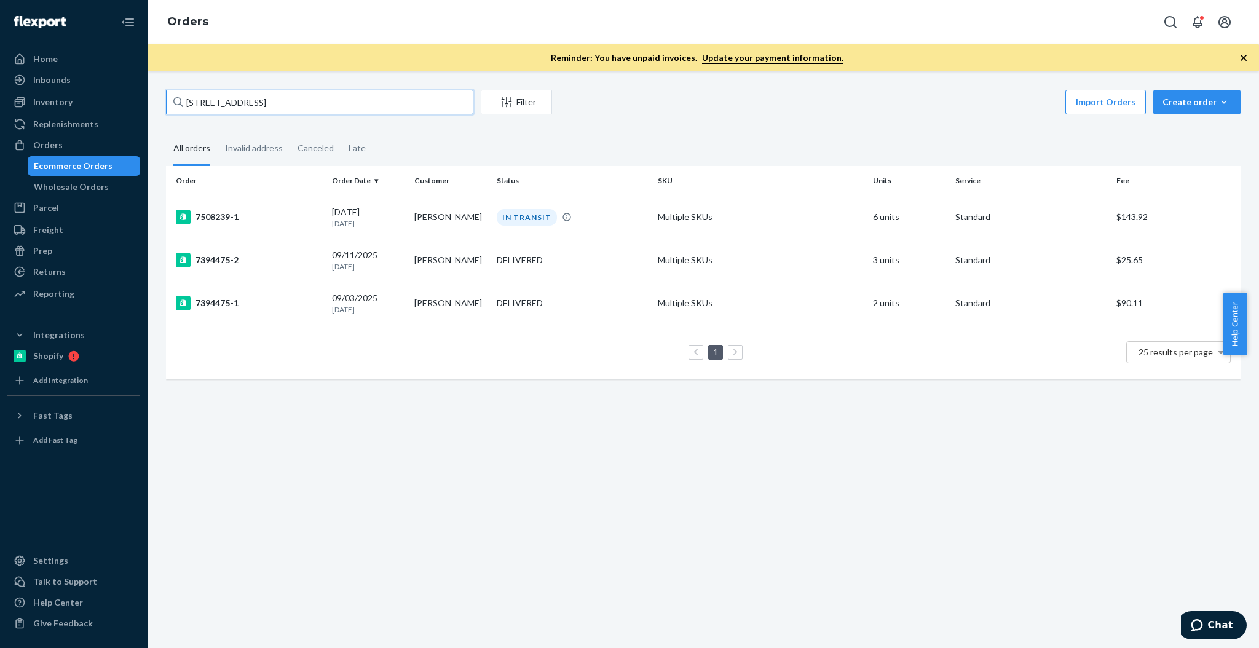
click at [409, 101] on input "[STREET_ADDRESS]" at bounding box center [319, 102] width 307 height 25
paste input "[STREET_ADDRESS][PERSON_NAME]"
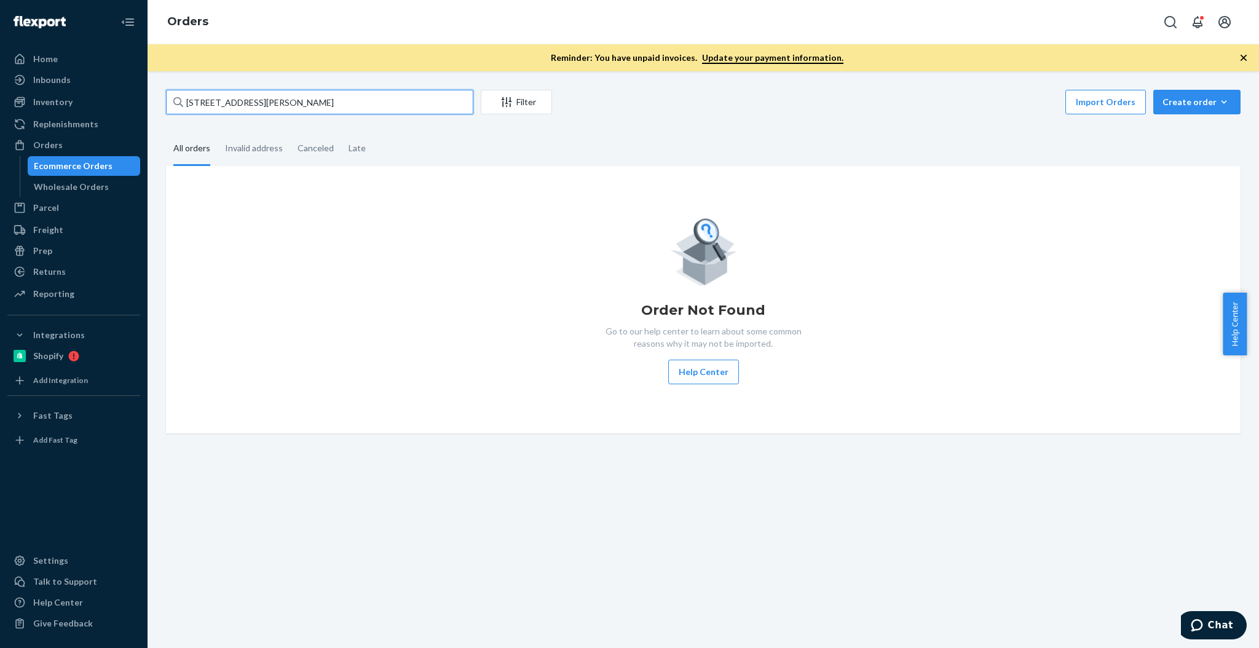
click at [193, 114] on input "[STREET_ADDRESS][PERSON_NAME]" at bounding box center [319, 102] width 307 height 25
click at [197, 111] on input "[STREET_ADDRESS][PERSON_NAME]" at bounding box center [319, 102] width 307 height 25
paste input "57 Avalon Lan"
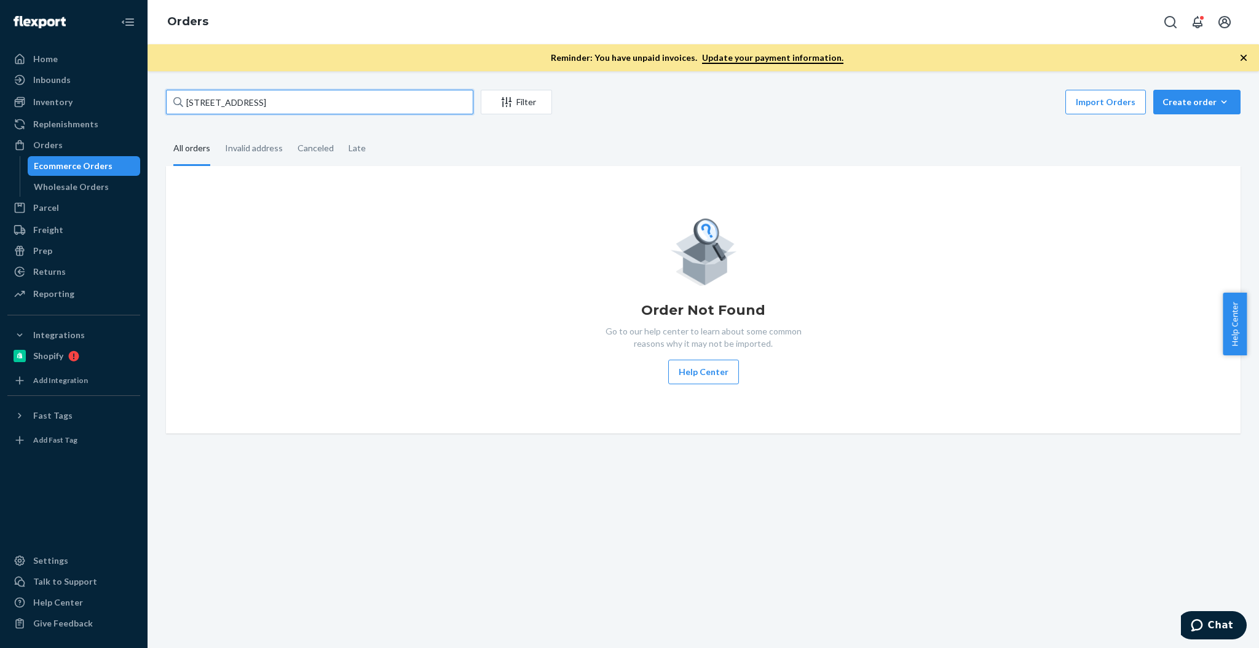
type input "[STREET_ADDRESS]"
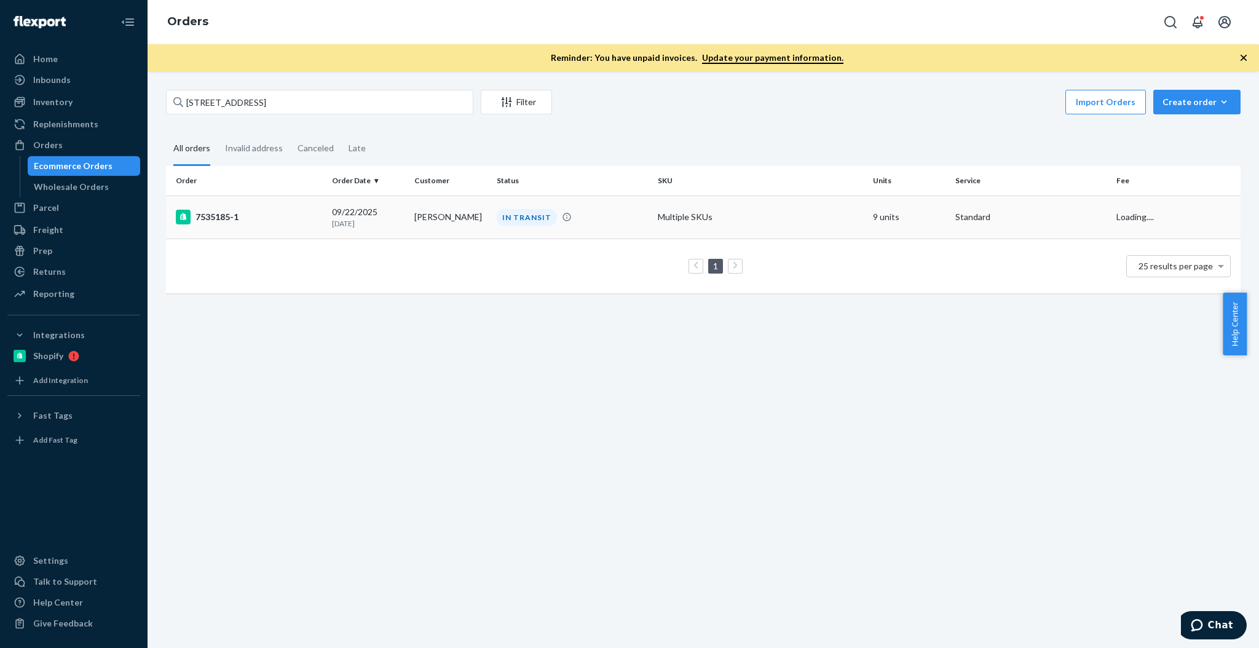
click at [227, 214] on div "7535185-1" at bounding box center [249, 217] width 146 height 15
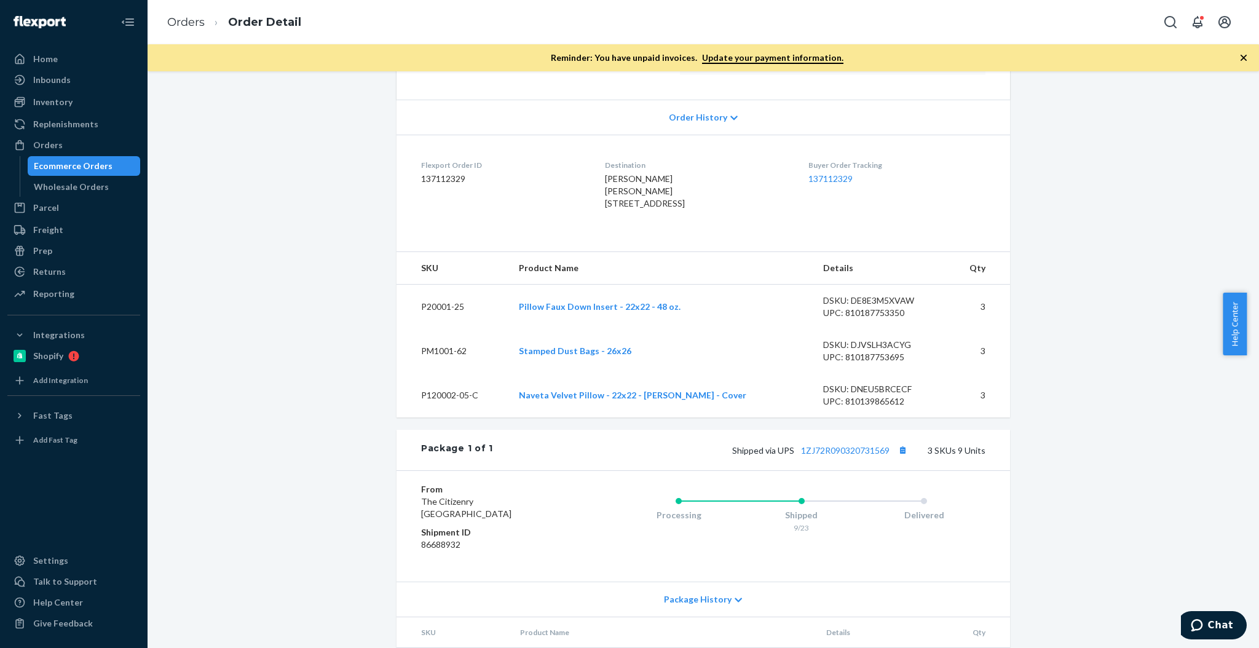
scroll to position [246, 0]
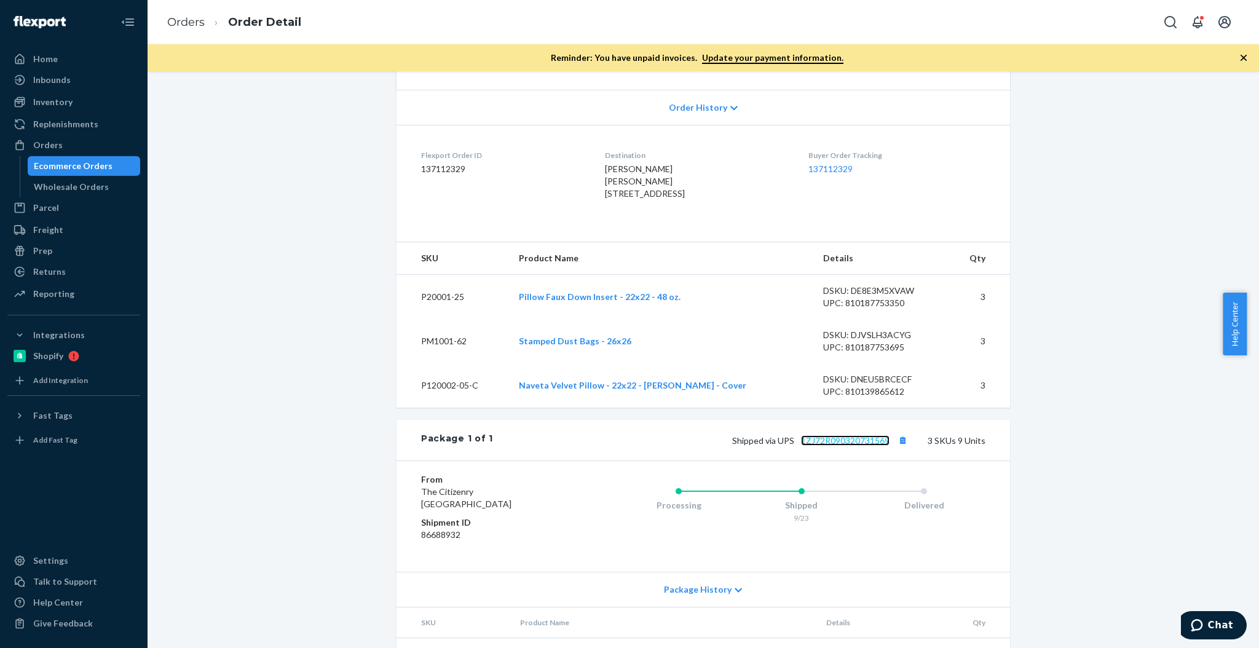
click at [815, 446] on link "1ZJ72R090320731569" at bounding box center [845, 440] width 89 height 10
click at [80, 166] on div "Ecommerce Orders" at bounding box center [73, 166] width 79 height 12
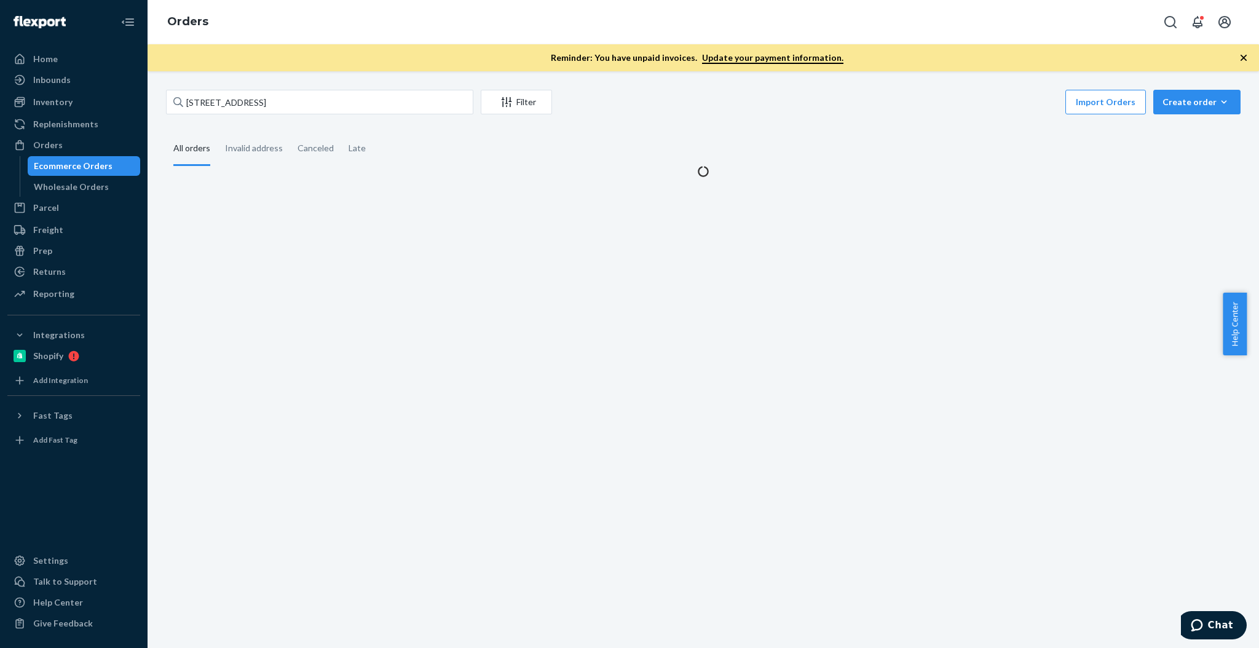
click at [341, 117] on div "[STREET_ADDRESS] Filter Import Orders Create order Ecommerce order Removal order" at bounding box center [703, 104] width 1075 height 28
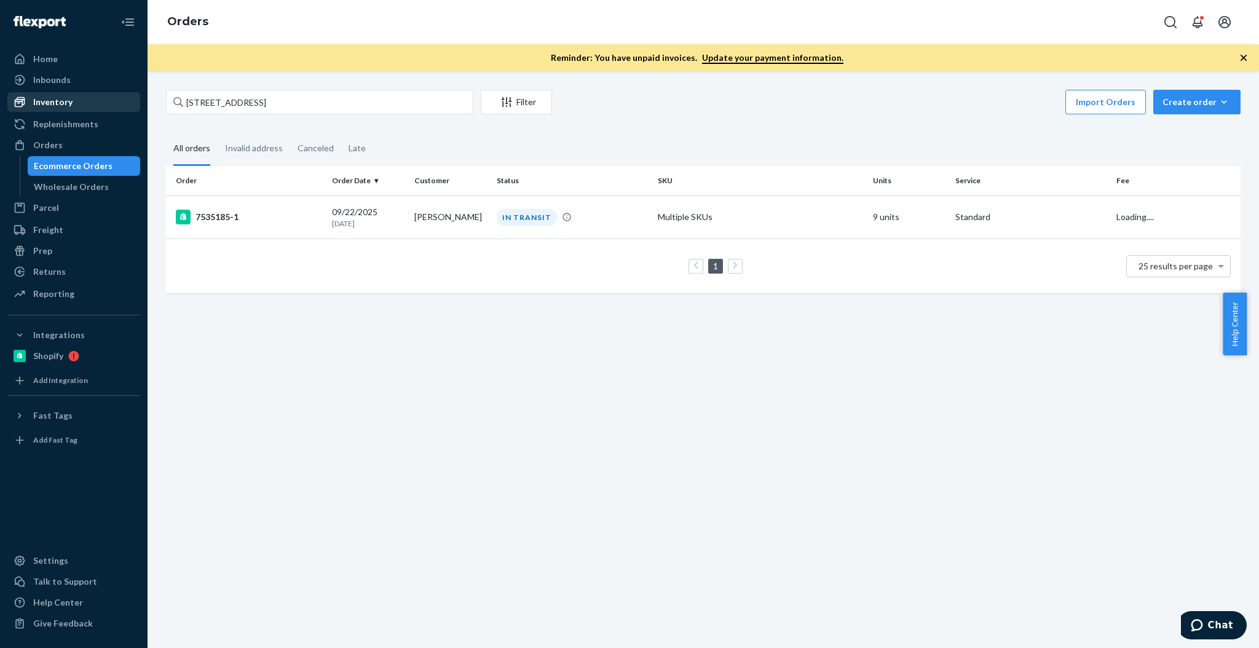
click at [87, 103] on div "Inventory" at bounding box center [74, 101] width 130 height 17
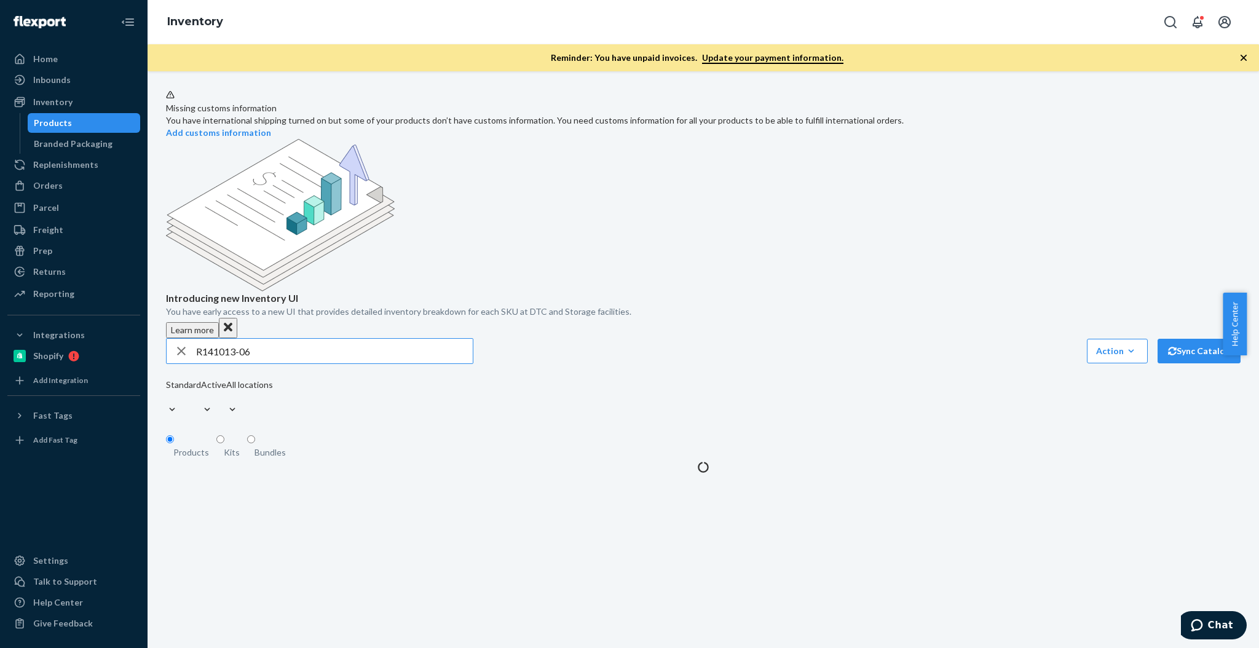
type input "R141013-06"
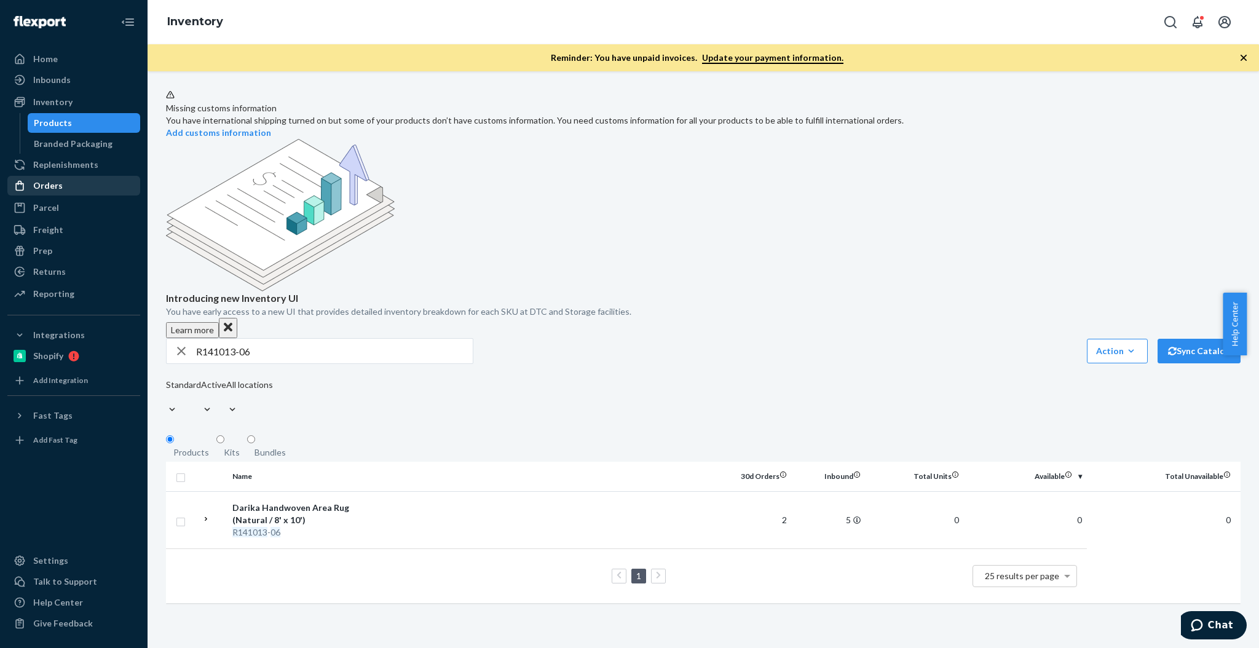
click at [76, 183] on div "Orders" at bounding box center [74, 185] width 130 height 17
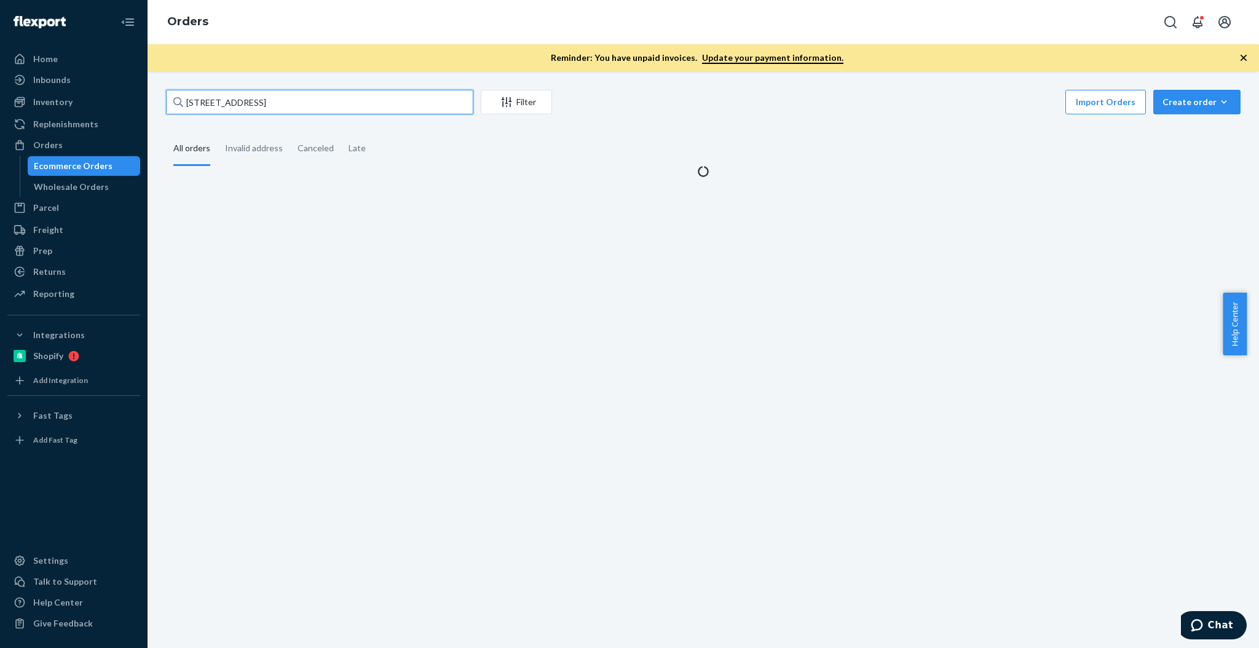
click at [315, 98] on input "[STREET_ADDRESS]" at bounding box center [319, 102] width 307 height 25
paste input "[STREET_ADDRESS][PERSON_NAME]"
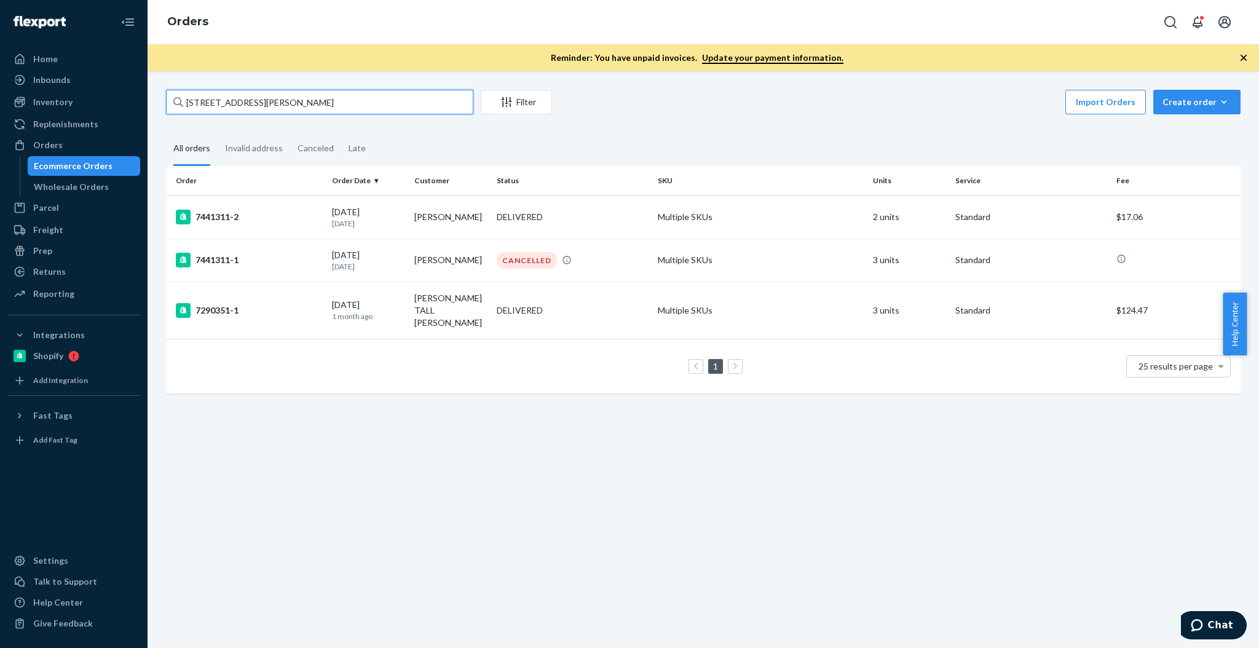
click at [384, 109] on input "[STREET_ADDRESS][PERSON_NAME]" at bounding box center [319, 102] width 307 height 25
paste input "[PERSON_NAME] TALL [PERSON_NAME]"
type input "[PERSON_NAME] TALL [PERSON_NAME]"
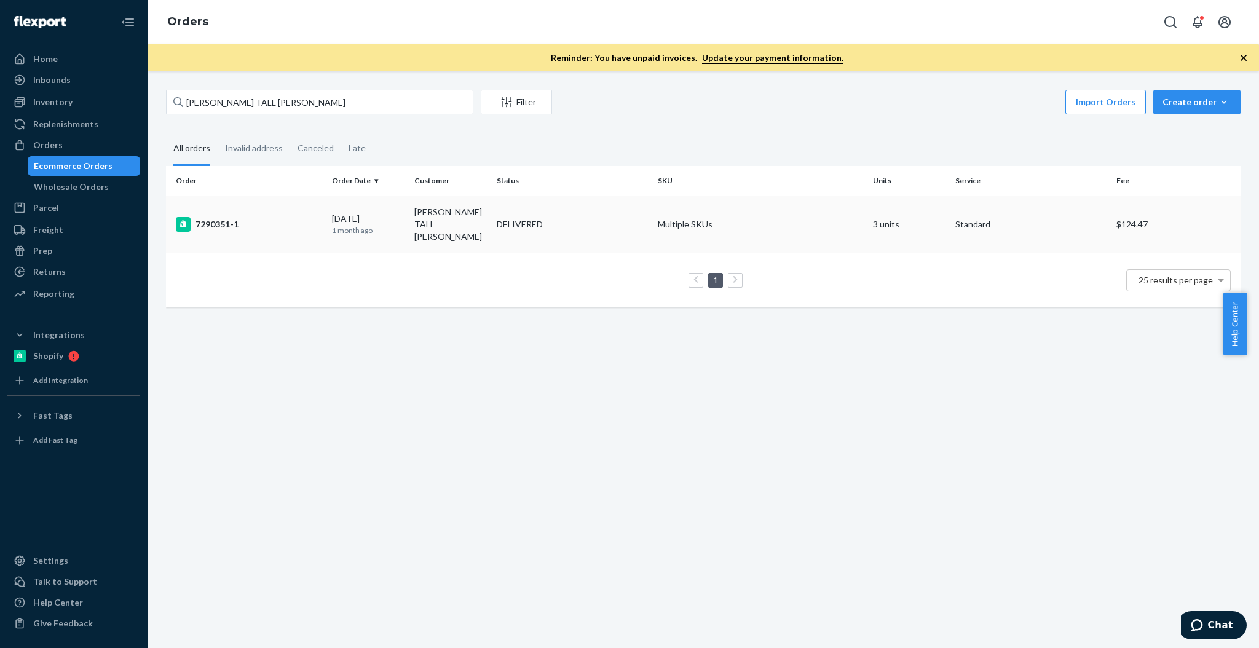
click at [757, 205] on td "Multiple SKUs" at bounding box center [760, 223] width 215 height 57
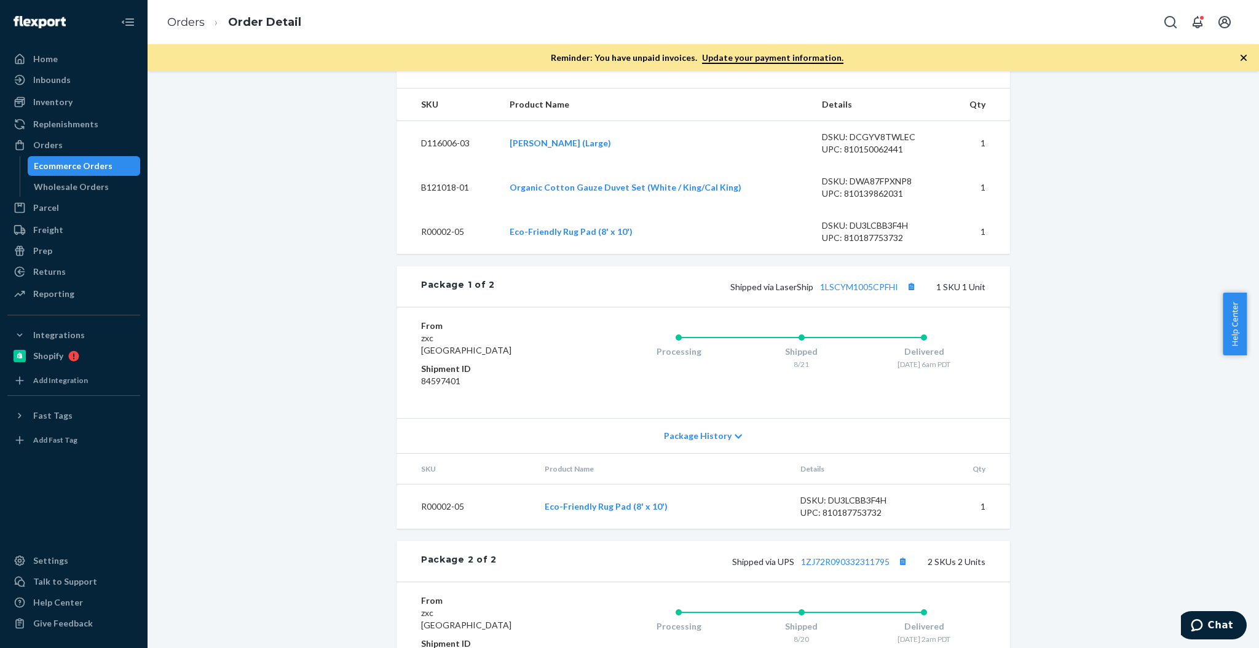
scroll to position [381, 0]
